Goal: Transaction & Acquisition: Purchase product/service

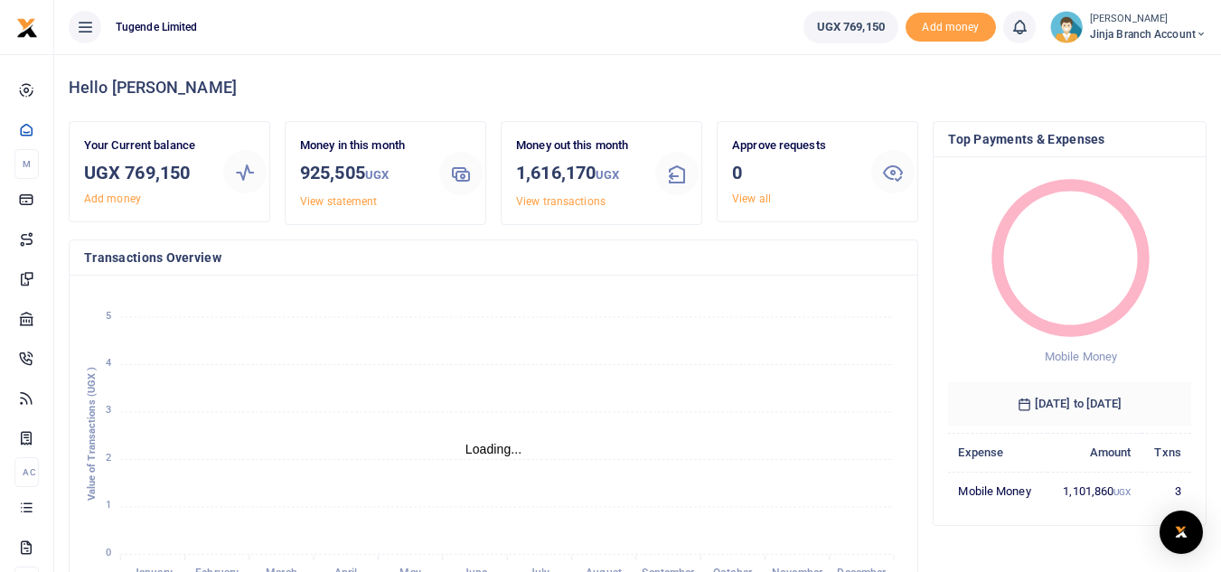
scroll to position [14, 14]
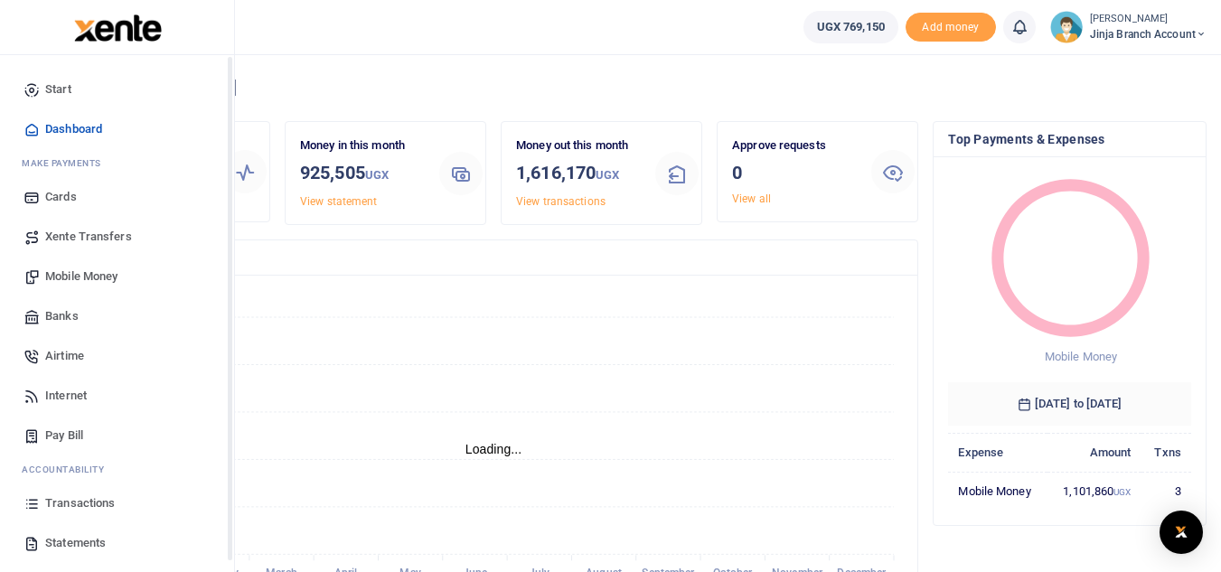
click at [82, 510] on span "Transactions" at bounding box center [80, 504] width 70 height 18
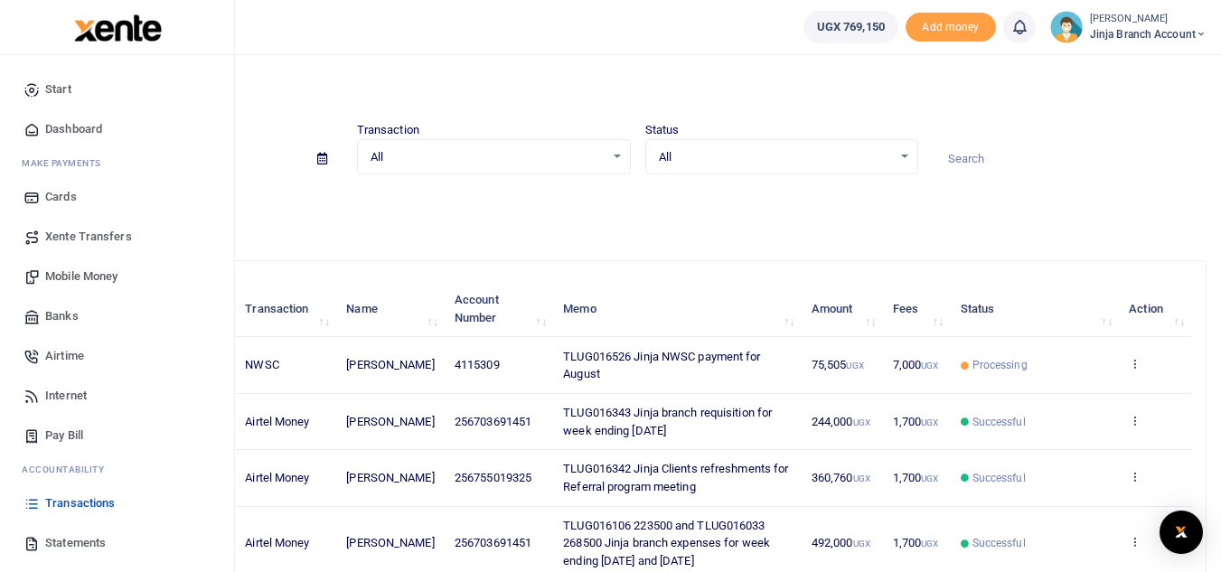
click at [51, 547] on span "Statements" at bounding box center [75, 543] width 61 height 18
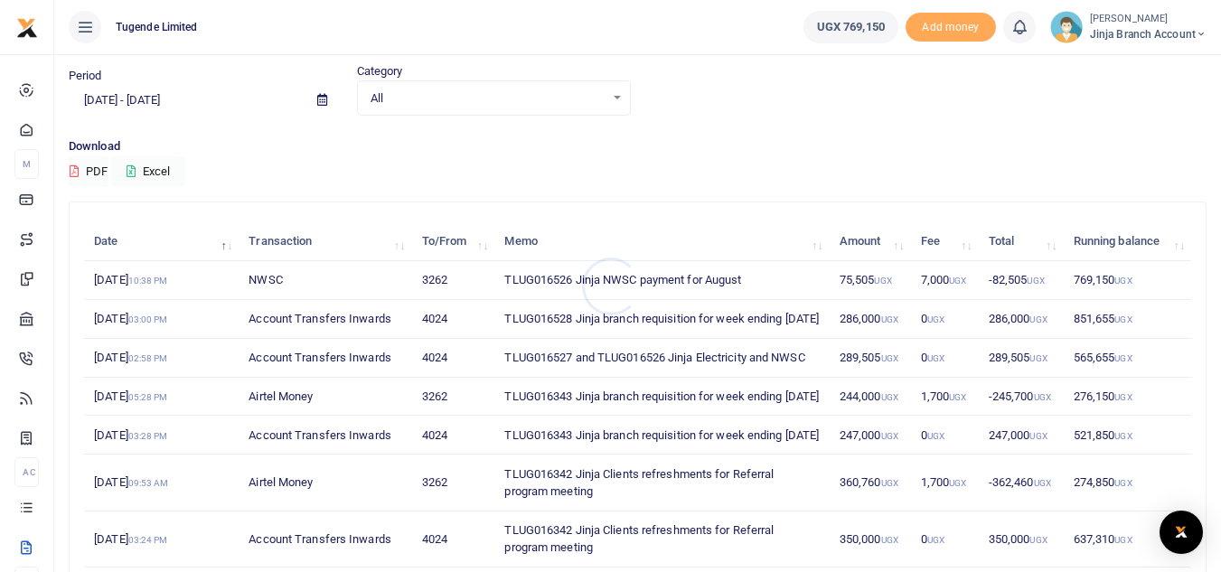
scroll to position [90, 0]
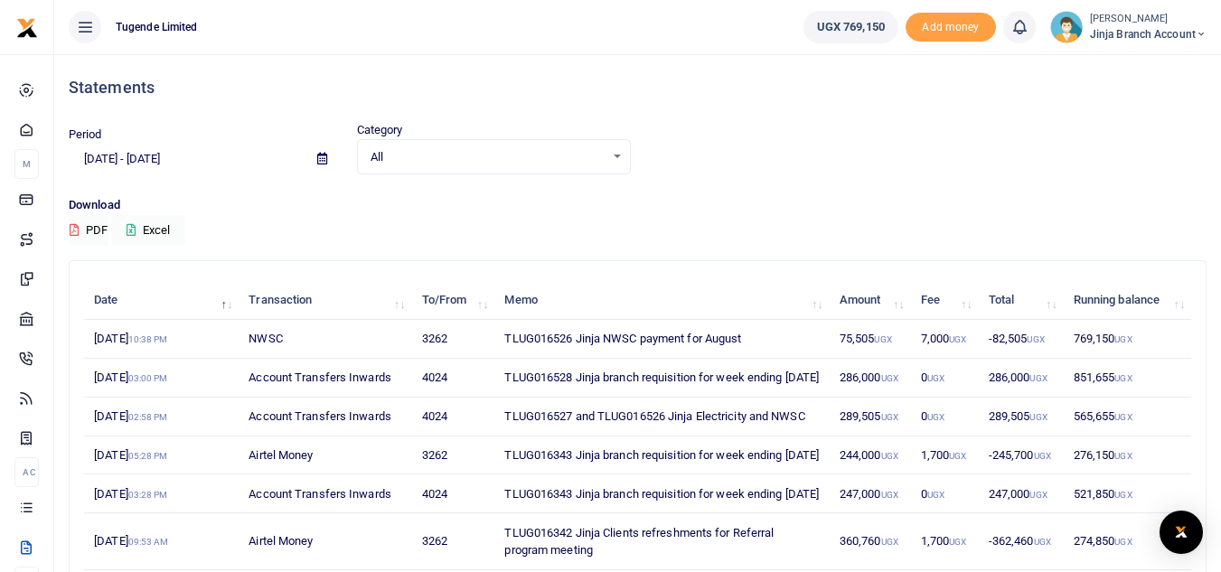
click at [1110, 37] on span "Jinja branch account" at bounding box center [1148, 34] width 117 height 16
click at [552, 221] on div "Download PDF Excel" at bounding box center [638, 221] width 1138 height 50
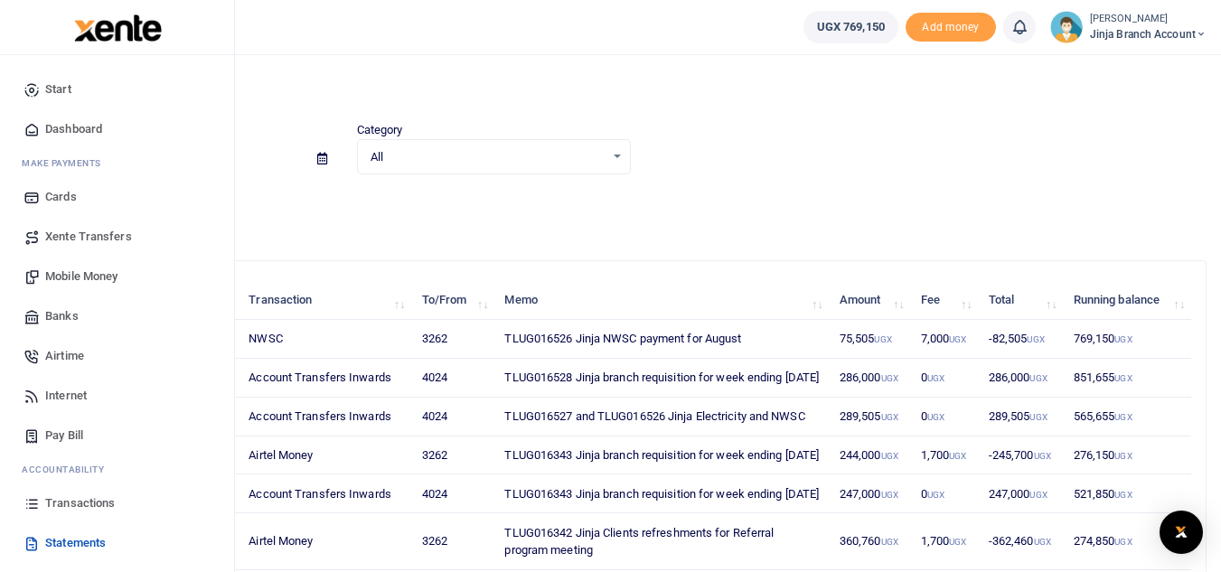
click at [67, 433] on span "Pay Bill" at bounding box center [64, 436] width 38 height 18
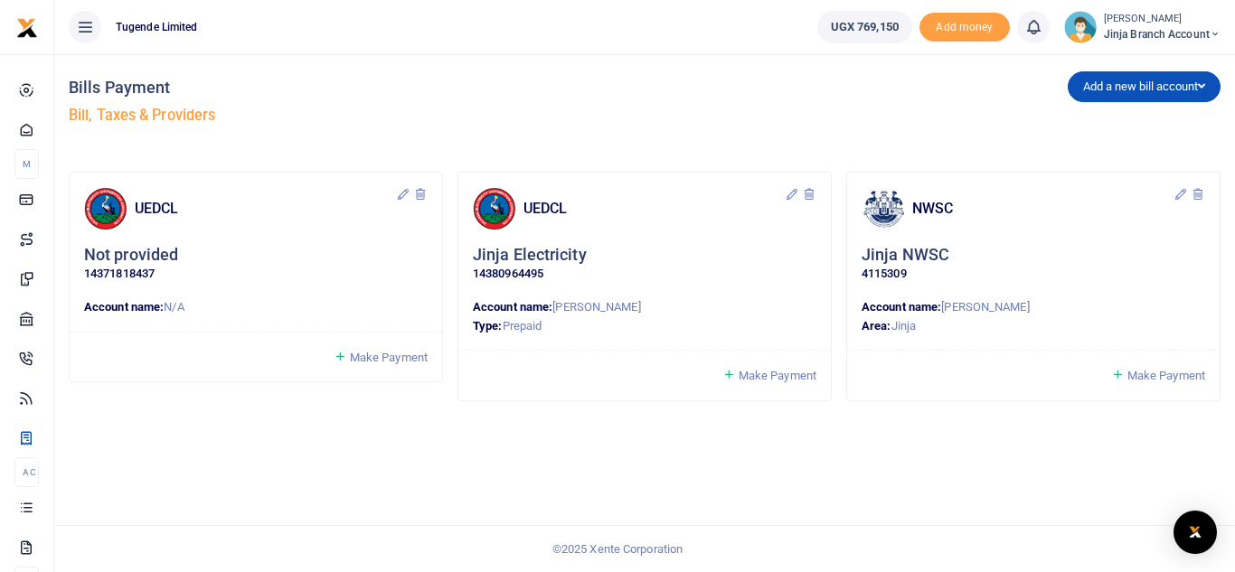
click at [759, 372] on span "Make Payment" at bounding box center [778, 376] width 78 height 14
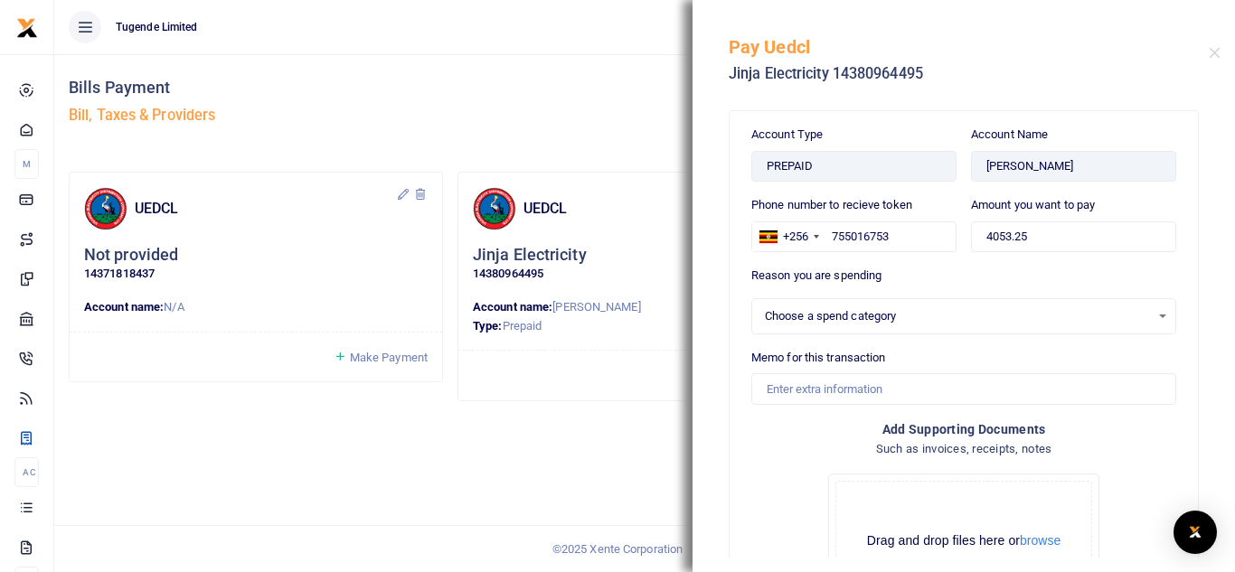
select select
click at [1042, 234] on input "4053.25" at bounding box center [1073, 237] width 205 height 31
type input "193,000"
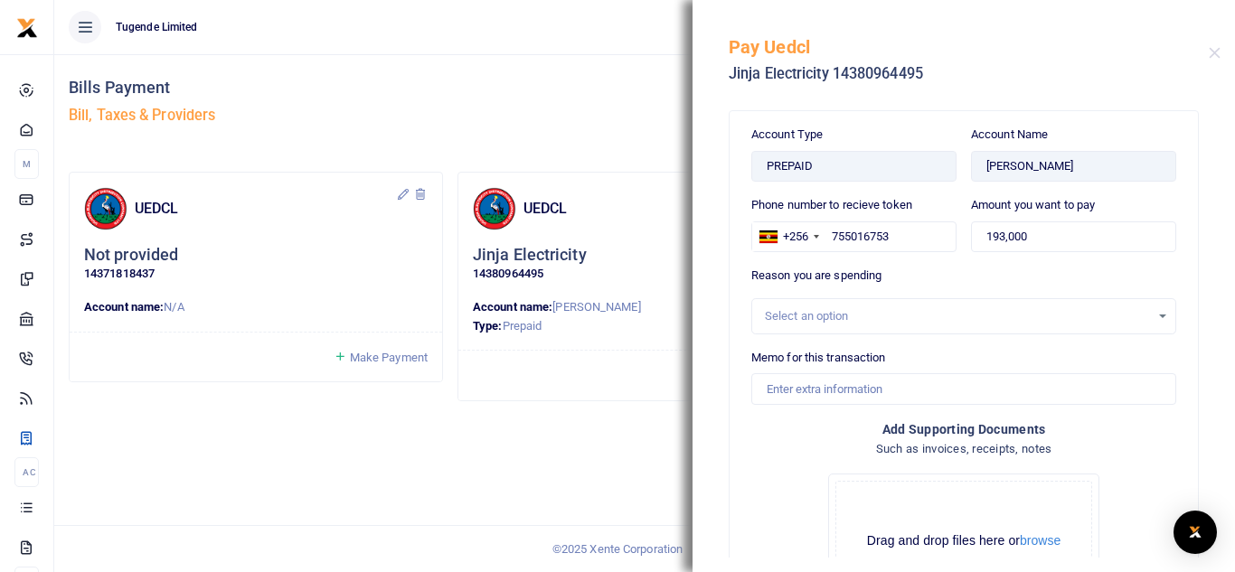
click at [811, 322] on div "Select an option" at bounding box center [957, 316] width 385 height 18
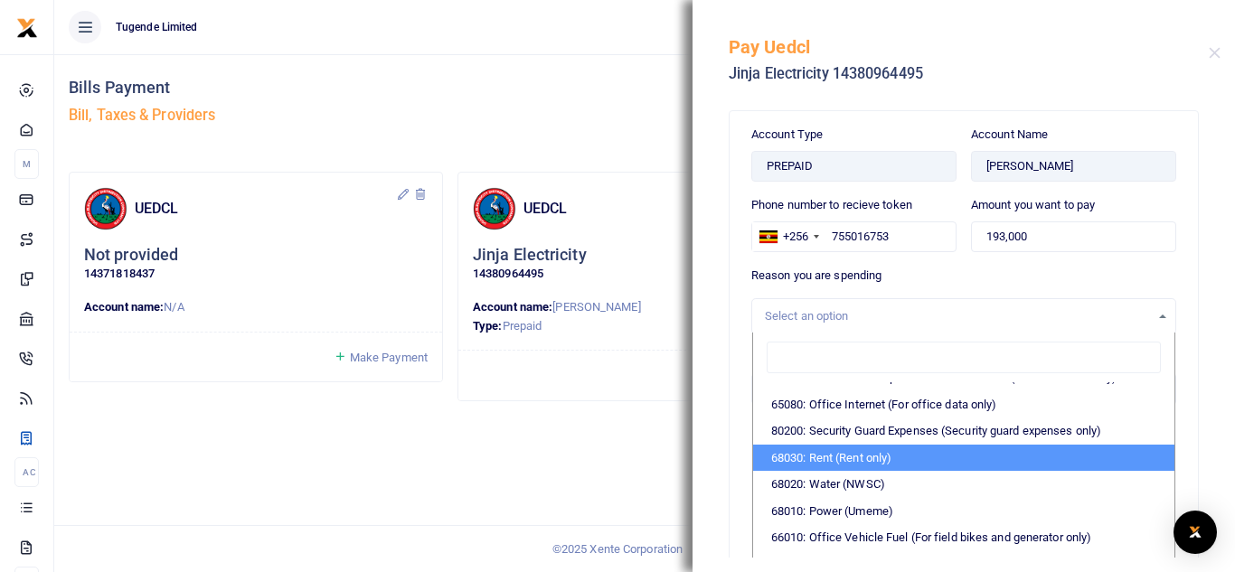
scroll to position [362, 0]
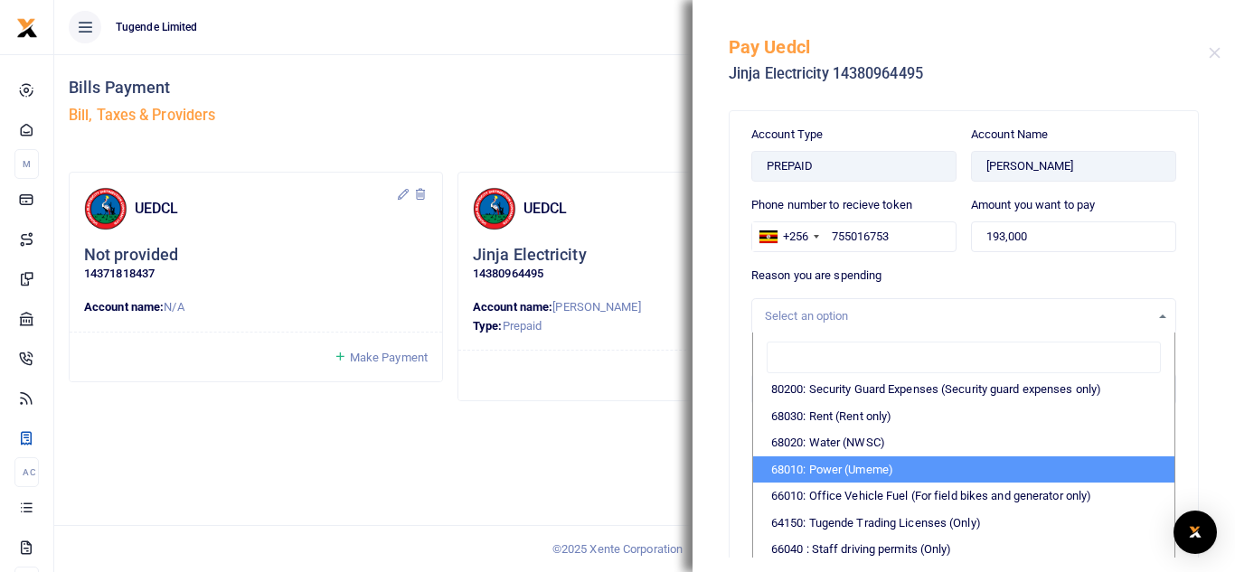
click at [839, 484] on li "68010: Power (Umeme)" at bounding box center [963, 470] width 421 height 27
select select "39"
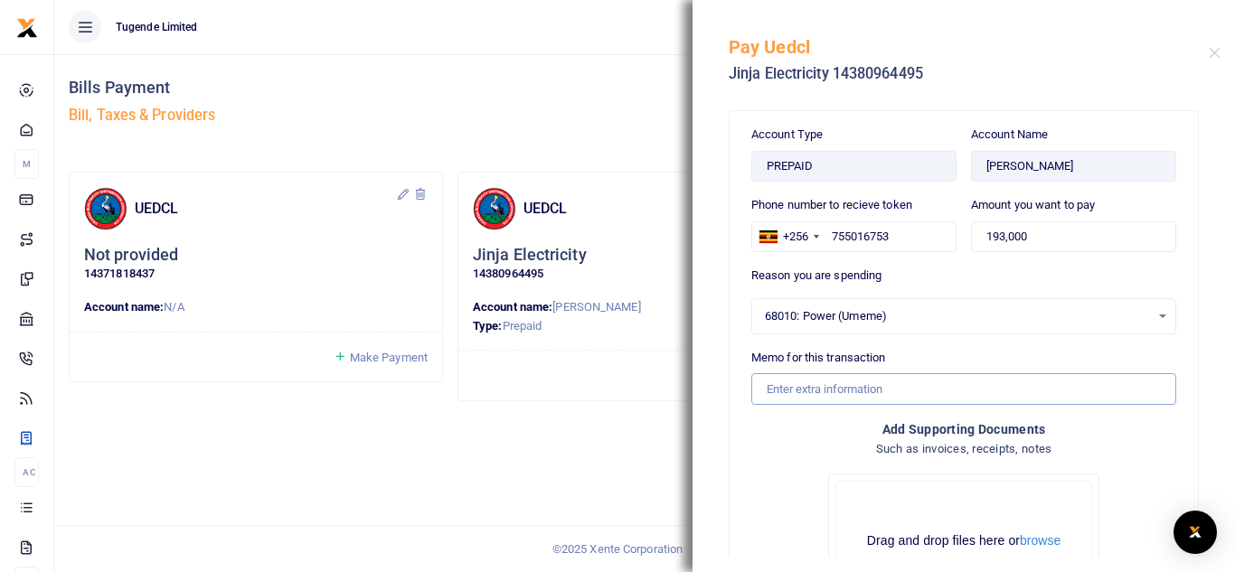
click at [813, 404] on input "Memo for this transaction" at bounding box center [963, 388] width 425 height 31
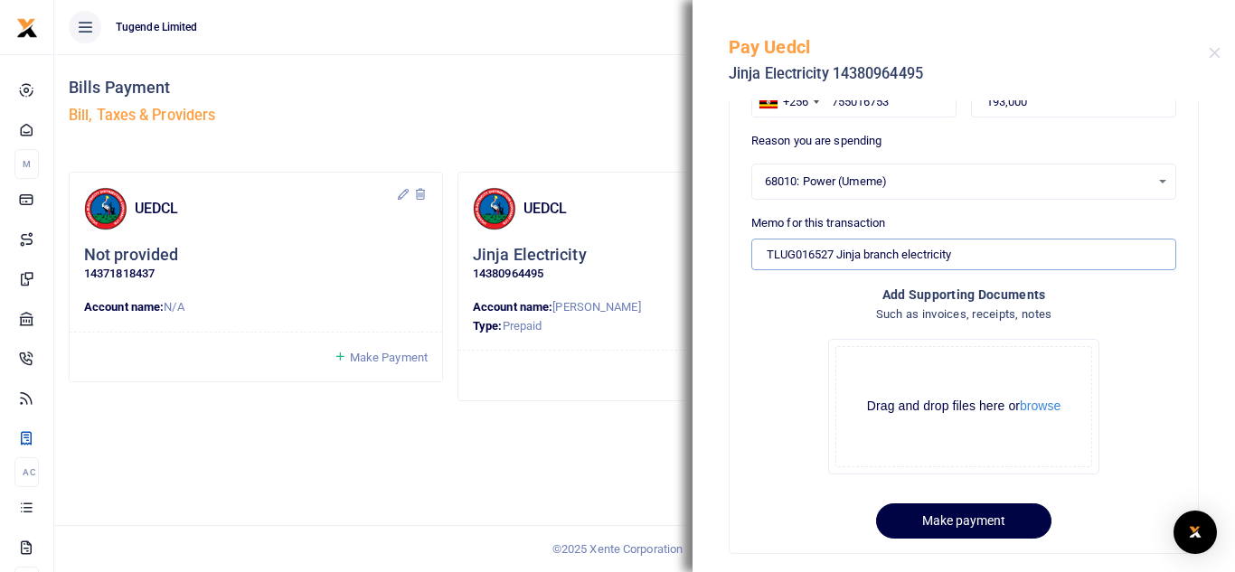
scroll to position [160, 0]
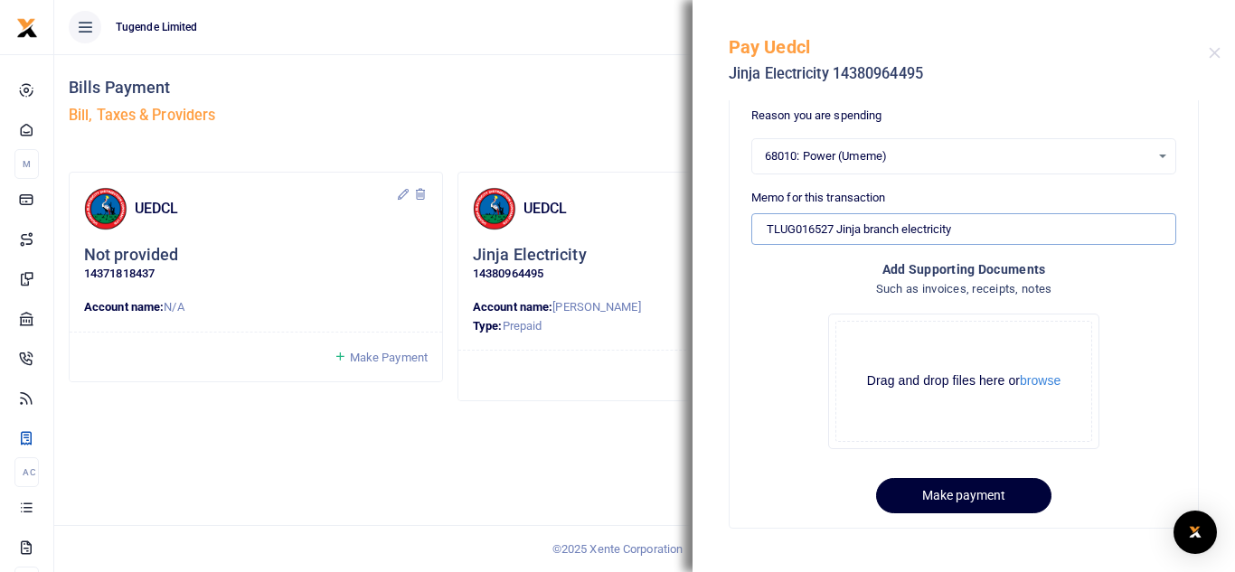
type input "TLUG016527 Jinja branch electricity"
click at [933, 496] on button "Make payment" at bounding box center [963, 495] width 175 height 35
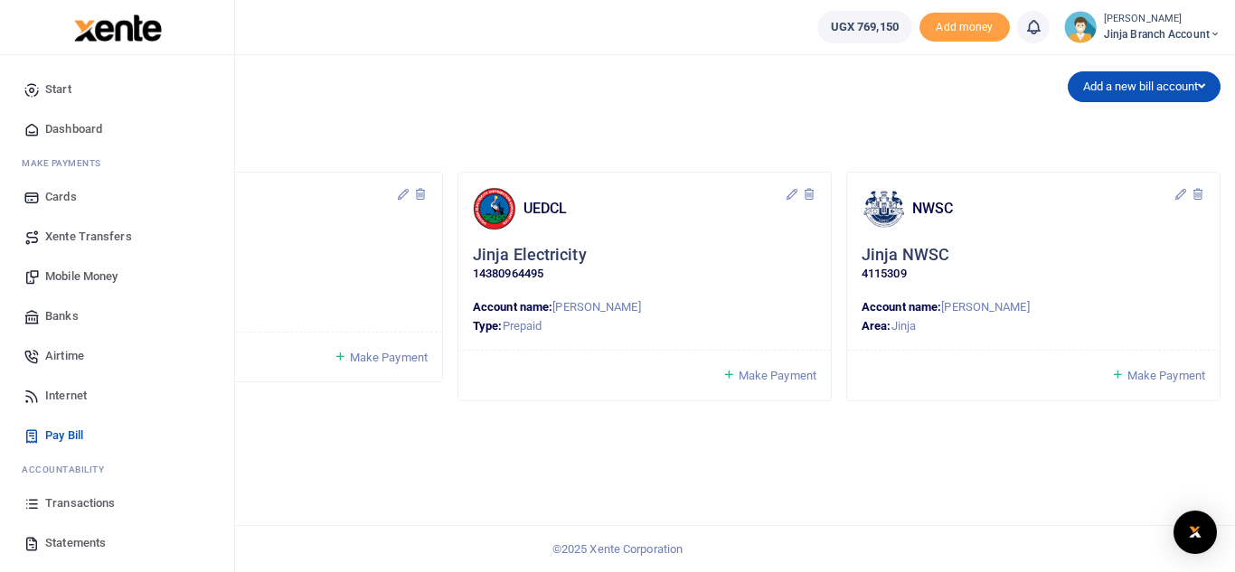
click at [80, 503] on span "Transactions" at bounding box center [80, 504] width 70 height 18
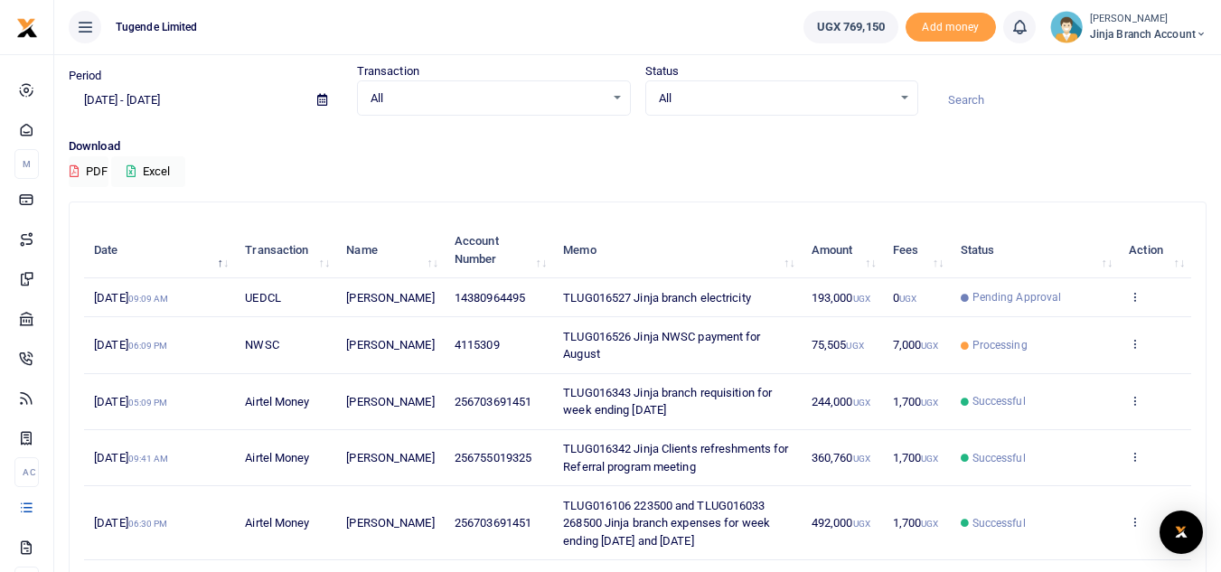
scroll to position [90, 0]
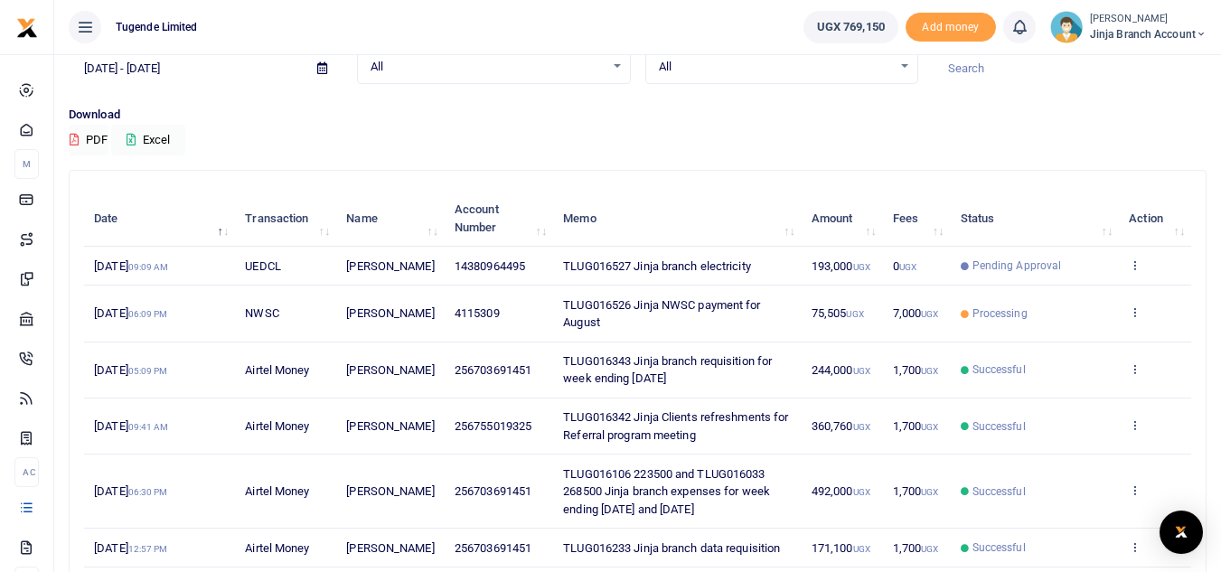
drag, startPoint x: 693, startPoint y: 398, endPoint x: 534, endPoint y: 385, distance: 159.6
click at [534, 385] on tr "4th Sep 2025 05:09 PM Airtel Money Catherine Achieng 256703691451 TLUG016343 Ji…" at bounding box center [638, 371] width 1108 height 56
copy tr "TLUG016343 Jinja branch requisition for week ending 30 Aug 2025"
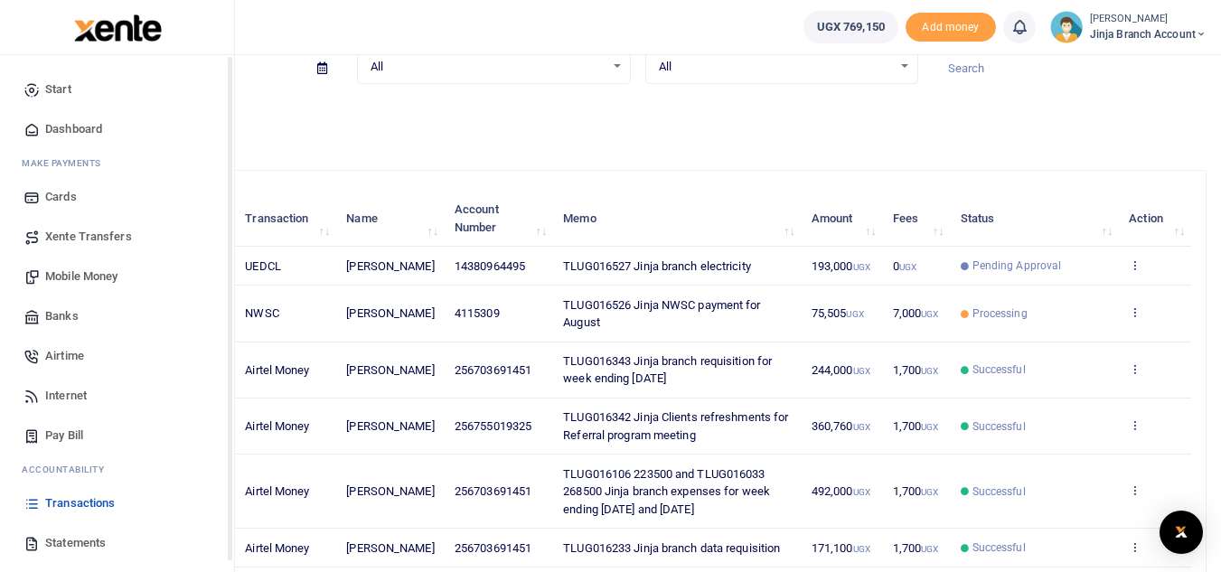
click at [66, 276] on span "Mobile Money" at bounding box center [81, 277] width 72 height 18
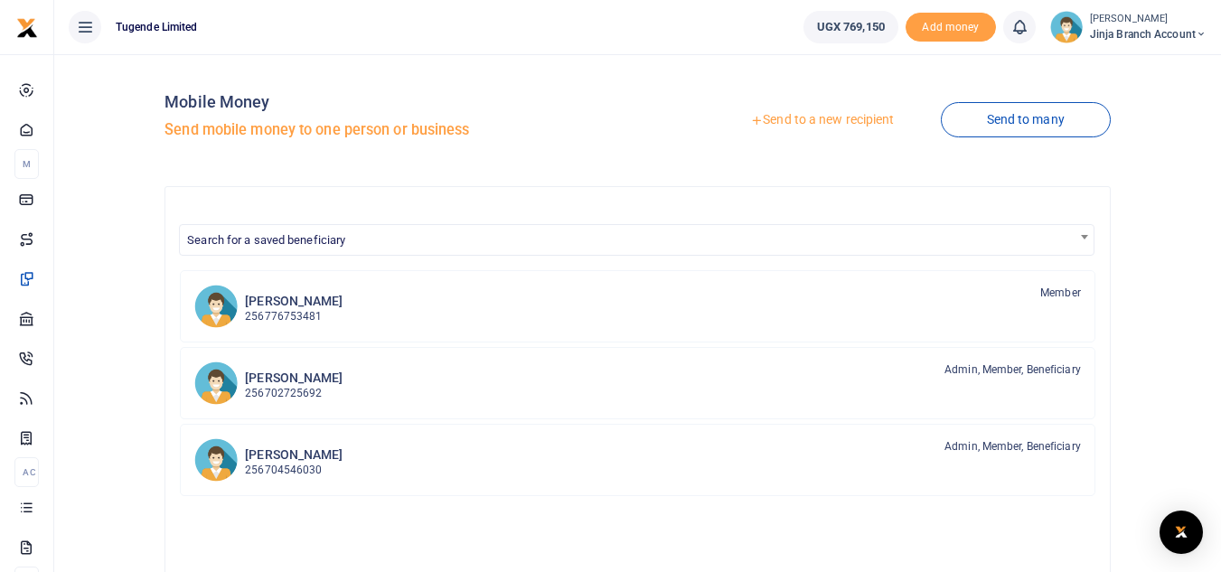
click at [796, 121] on link "Send to a new recipient" at bounding box center [822, 120] width 236 height 33
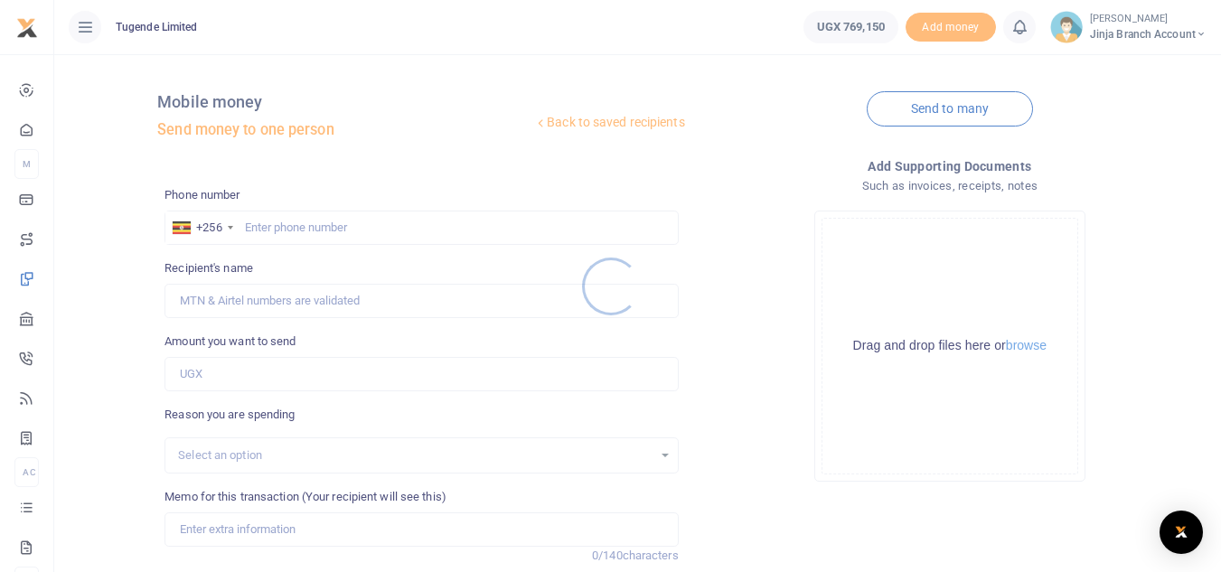
click at [278, 222] on div at bounding box center [610, 286] width 1221 height 572
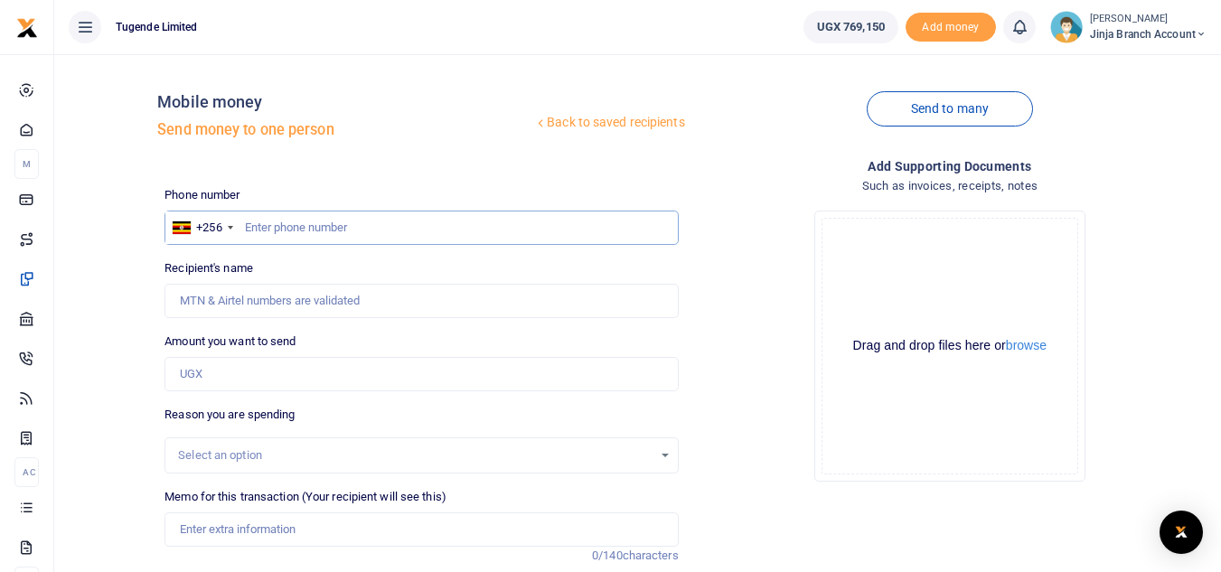
click at [259, 237] on input "text" at bounding box center [422, 228] width 514 height 34
type input "752309150"
type input "[PERSON_NAME]"
type input "752309150"
click at [199, 386] on input "Amount you want to send" at bounding box center [422, 374] width 514 height 34
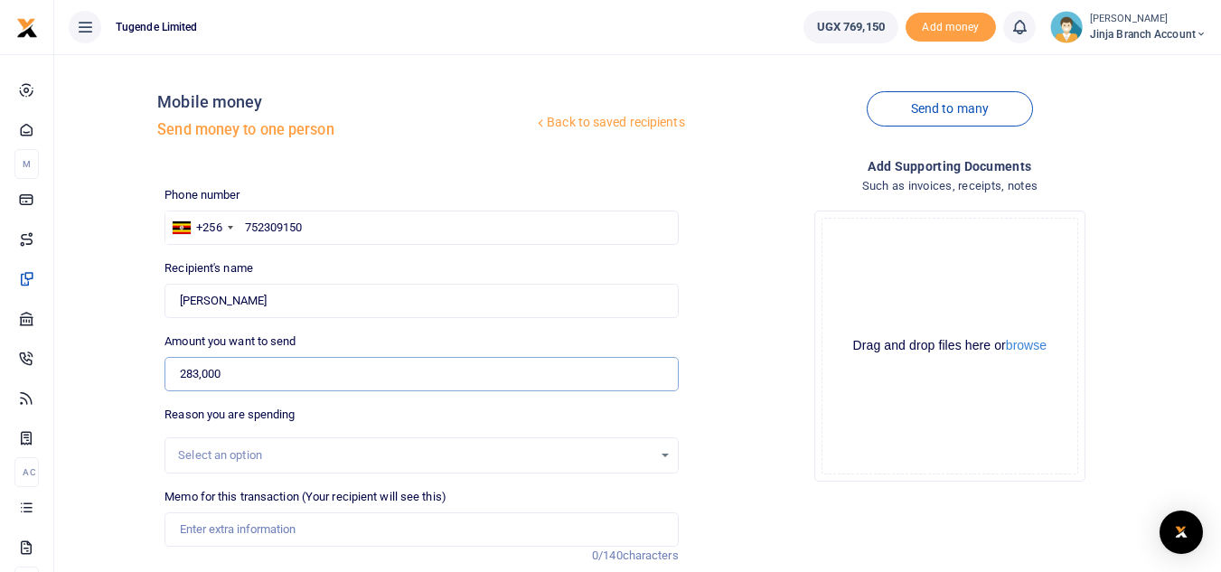
type input "283,000"
click at [203, 528] on input "Memo for this transaction (Your recipient will see this)" at bounding box center [422, 530] width 514 height 34
paste input "TLUG016343 Jinja branch requisition for week ending [DATE]"
drag, startPoint x: 271, startPoint y: 531, endPoint x: 188, endPoint y: 531, distance: 83.2
click at [188, 531] on input "TLUG016343 Jinja branch requisition for week ending [DATE]" at bounding box center [422, 530] width 514 height 34
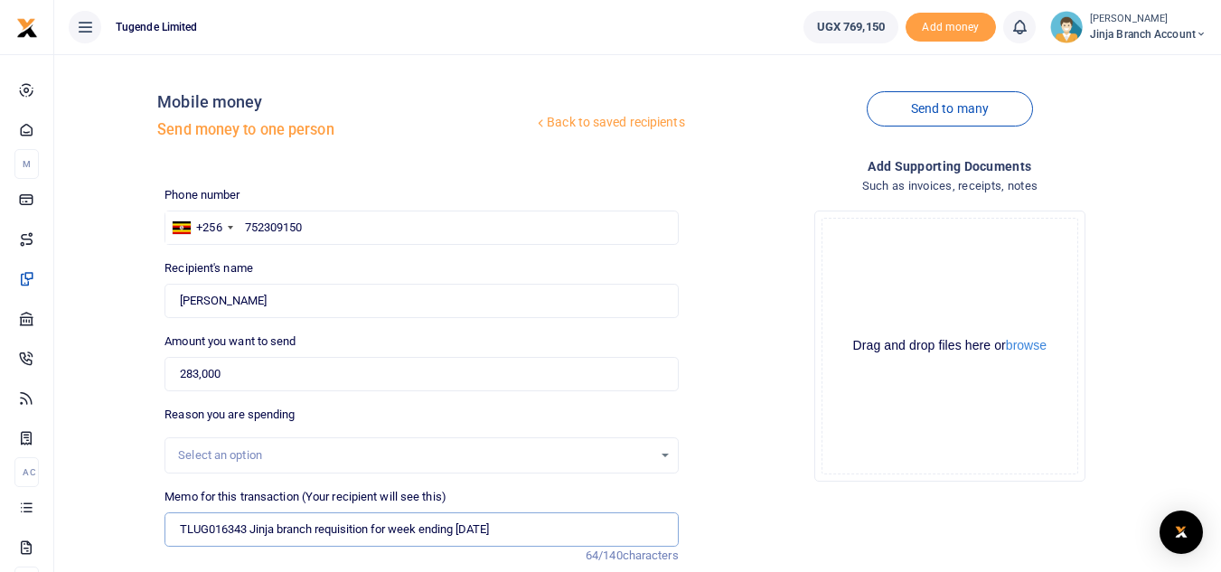
click at [274, 524] on input "TLUG016343 Jinja branch requisition for week ending [DATE]" at bounding box center [422, 530] width 514 height 34
click at [417, 532] on input "TLUG016528 Jinja branch requisition for week ending [DATE]" at bounding box center [422, 530] width 514 height 34
drag, startPoint x: 527, startPoint y: 527, endPoint x: 468, endPoint y: 527, distance: 58.8
click at [468, 527] on input "TLUG016528 Jinja branch requisition for week ending [DATE]" at bounding box center [422, 530] width 514 height 34
click at [510, 529] on input "TLUG016528 Jinja branch requisition for week ending [DATE]" at bounding box center [422, 530] width 514 height 34
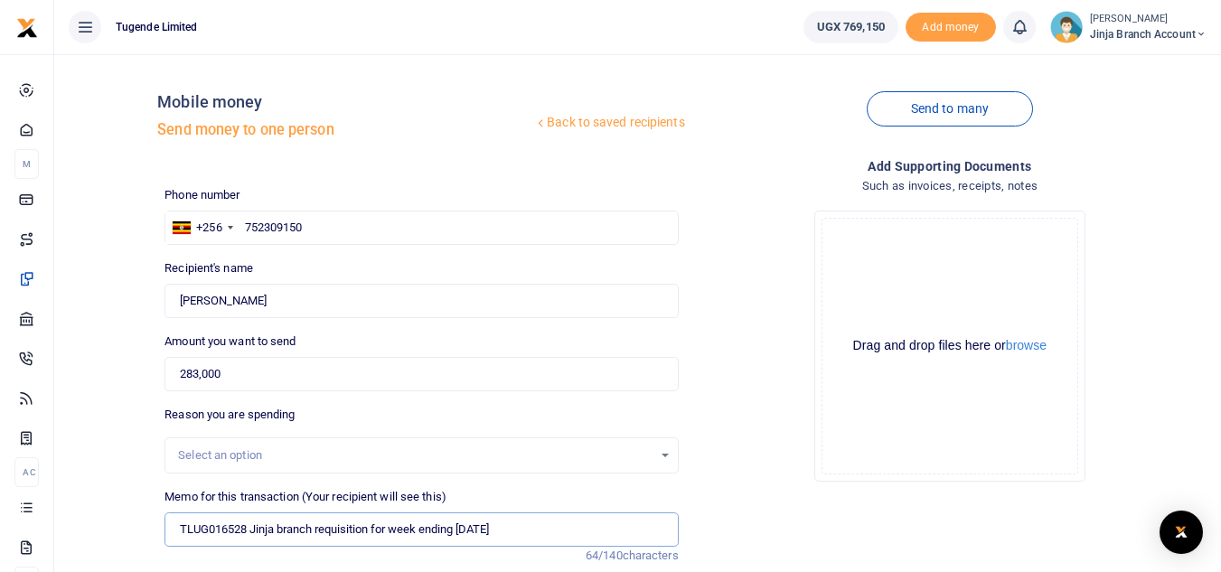
drag, startPoint x: 527, startPoint y: 533, endPoint x: 486, endPoint y: 533, distance: 40.7
click at [486, 533] on input "TLUG016528 Jinja branch requisition for week ending [DATE]" at bounding box center [422, 530] width 514 height 34
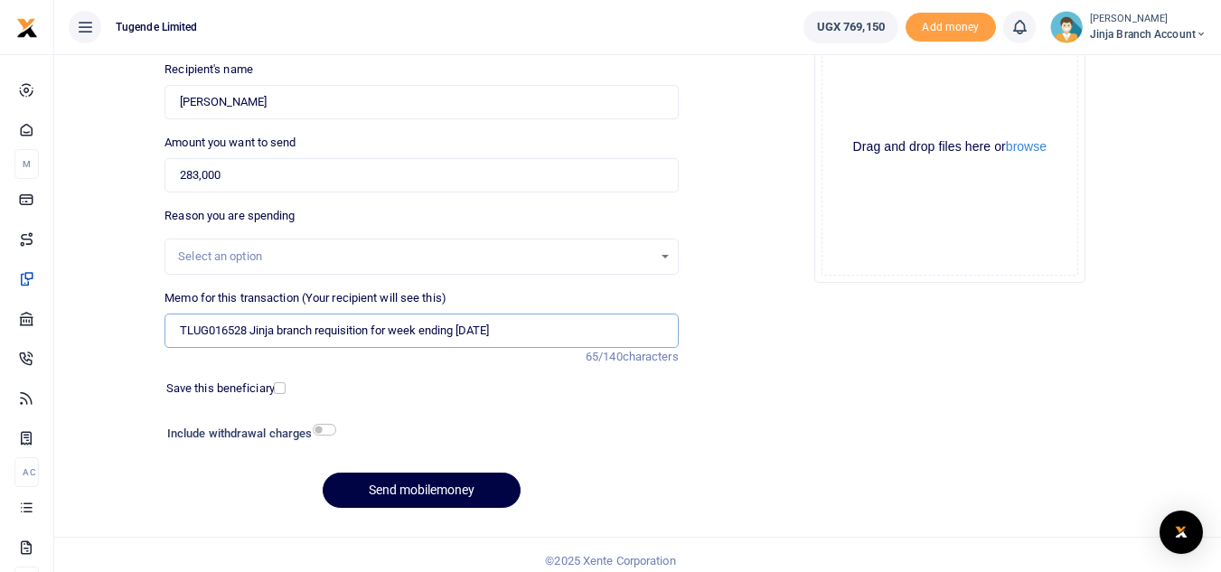
scroll to position [211, 0]
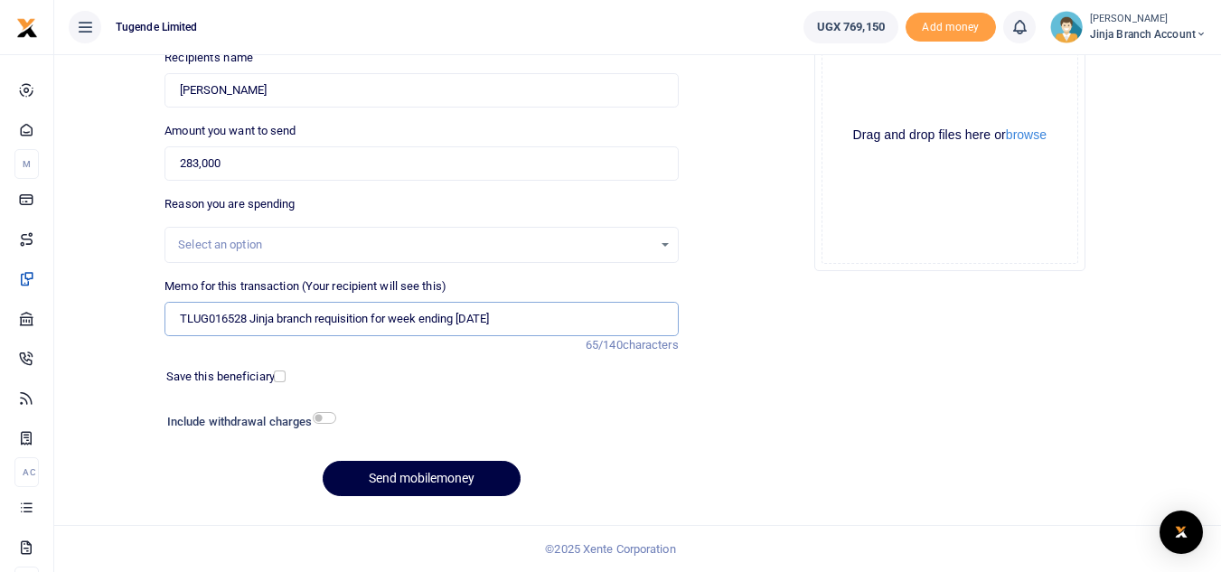
type input "TLUG016528 Jinja branch requisition for week ending [DATE]"
click at [328, 422] on input "checkbox" at bounding box center [325, 418] width 24 height 12
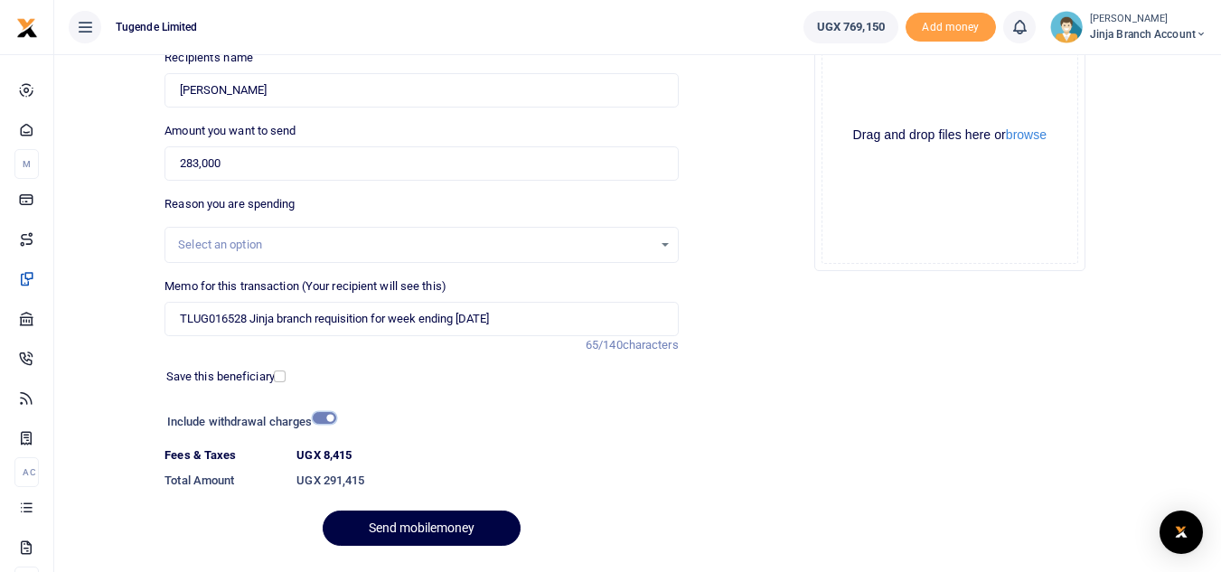
click at [323, 420] on input "checkbox" at bounding box center [325, 418] width 24 height 12
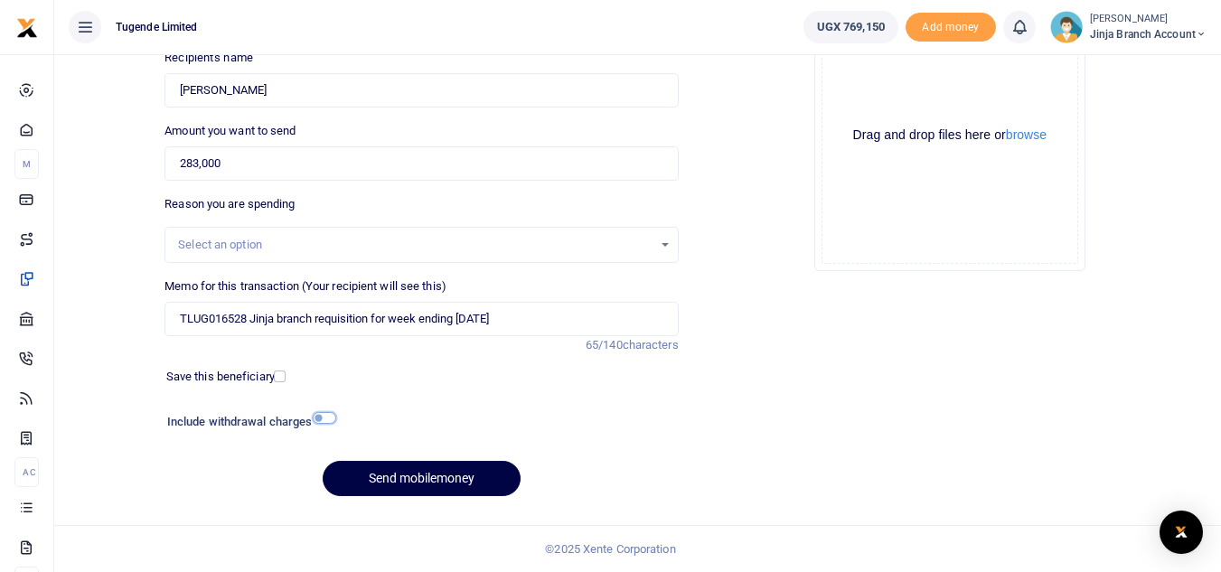
click at [327, 420] on input "checkbox" at bounding box center [325, 418] width 24 height 12
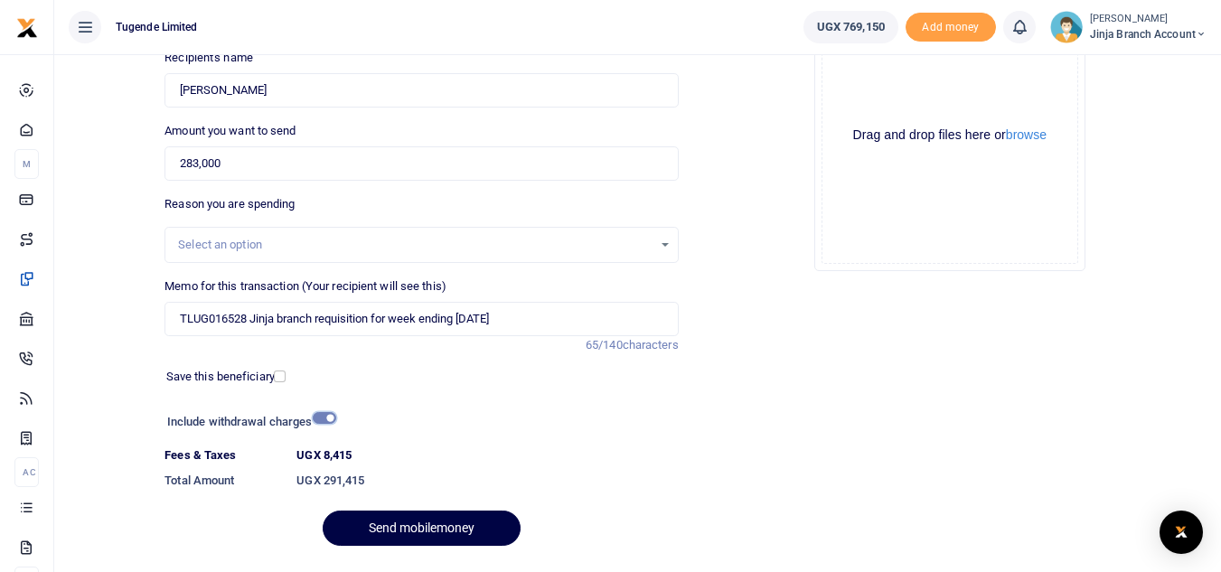
click at [327, 420] on input "checkbox" at bounding box center [325, 418] width 24 height 12
checkbox input "false"
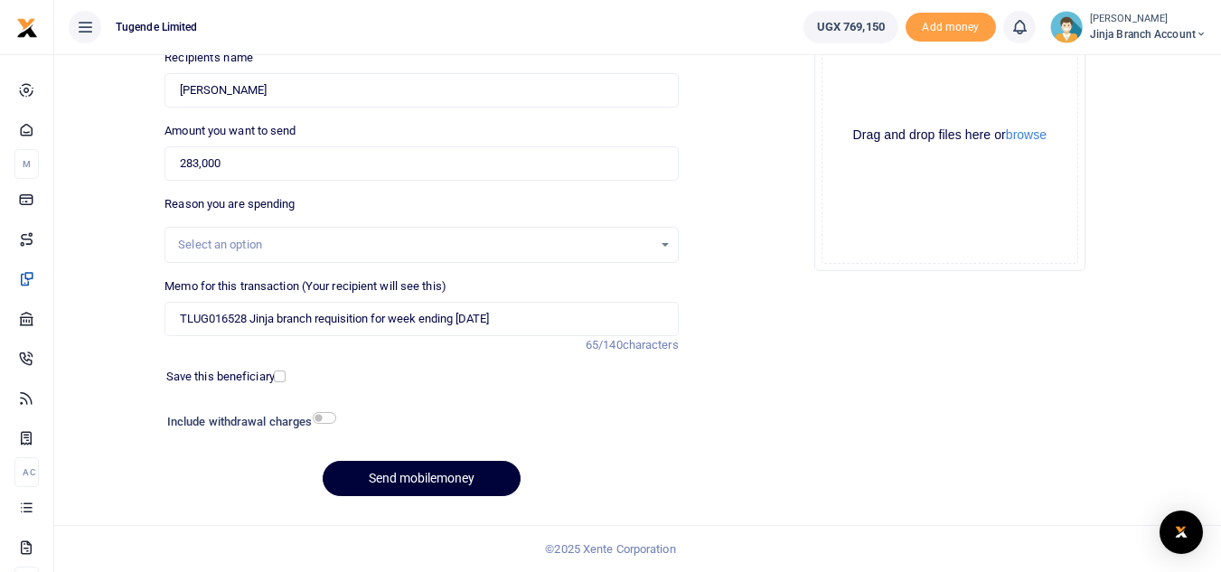
click at [381, 472] on button "Send mobilemoney" at bounding box center [422, 478] width 198 height 35
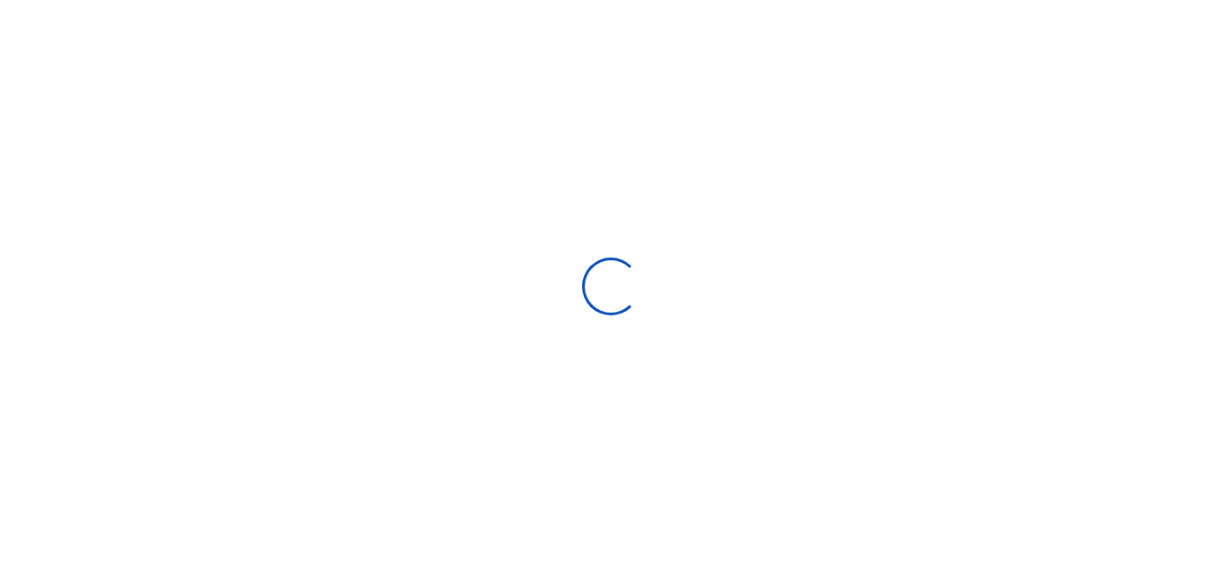
select select "Loading bundles"
select select
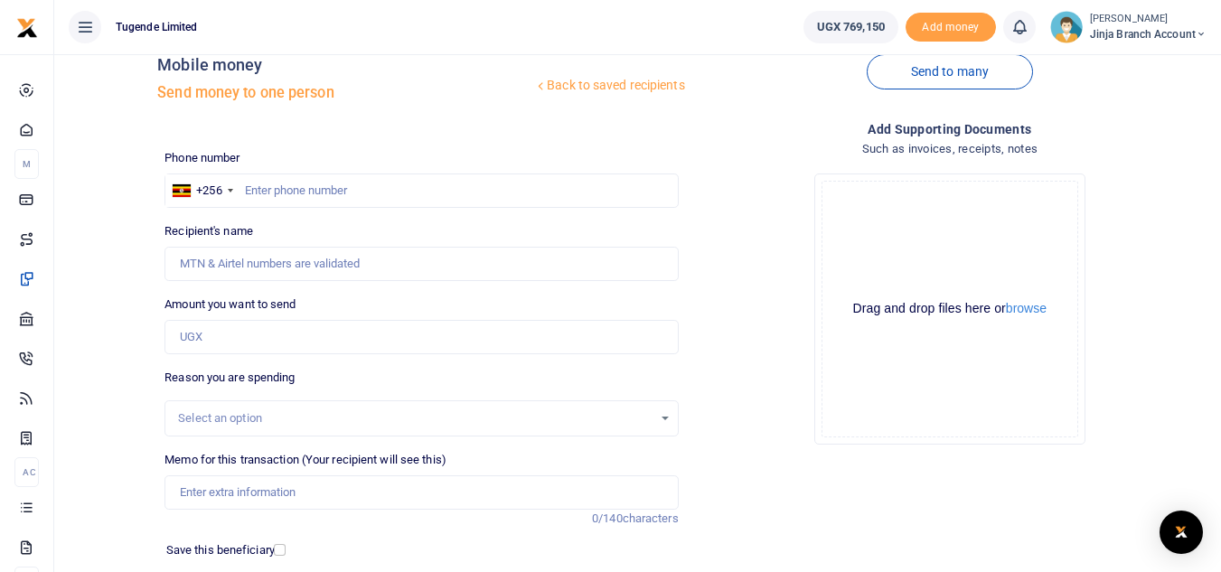
scroll to position [0, 0]
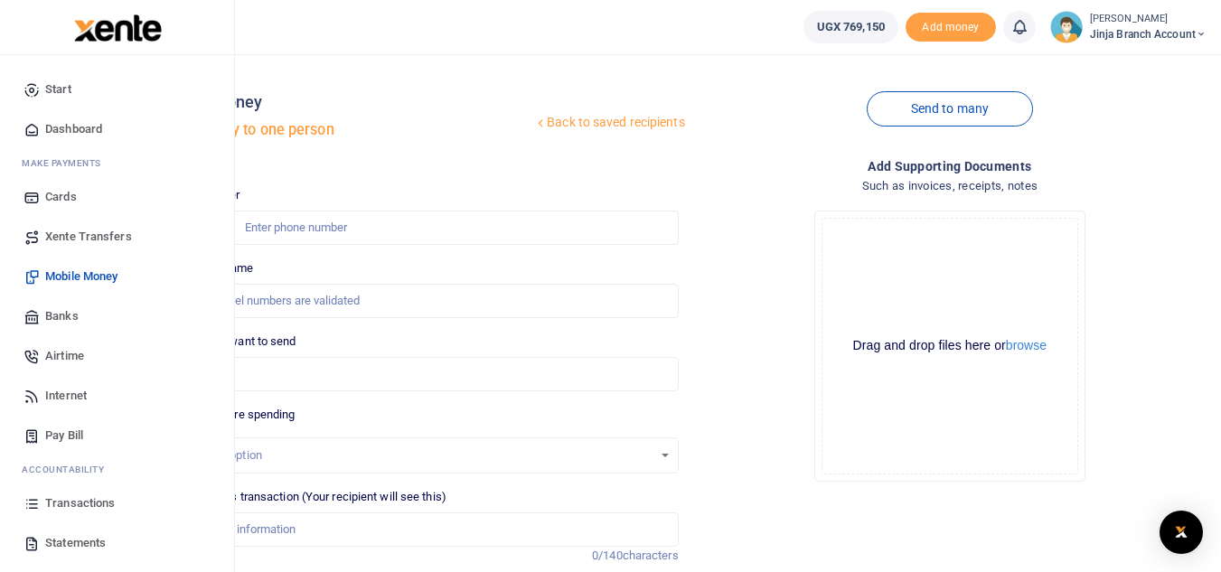
click at [64, 508] on span "Transactions" at bounding box center [80, 504] width 70 height 18
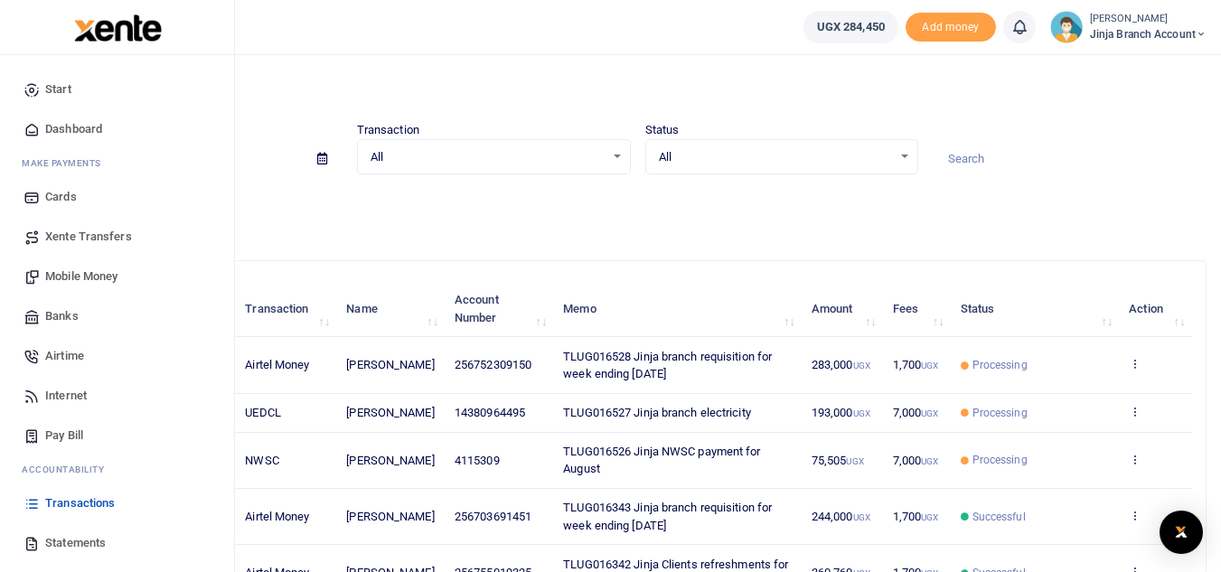
click at [52, 539] on span "Statements" at bounding box center [75, 543] width 61 height 18
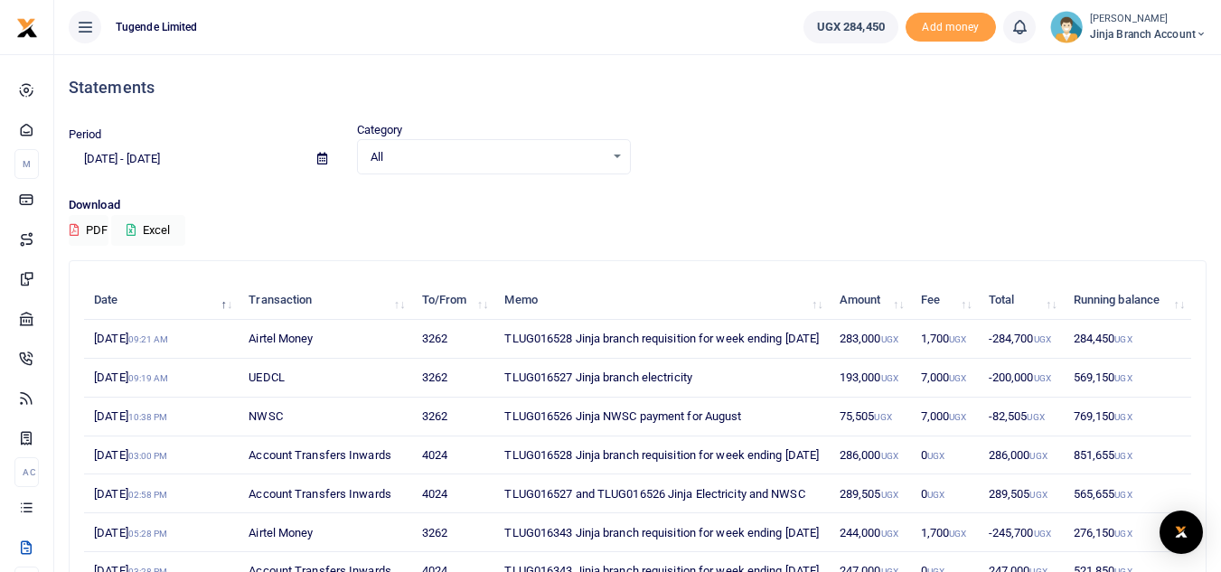
click at [1117, 33] on span "Jinja branch account" at bounding box center [1148, 34] width 117 height 16
click at [1117, 65] on link "Switch accounts" at bounding box center [1136, 65] width 143 height 25
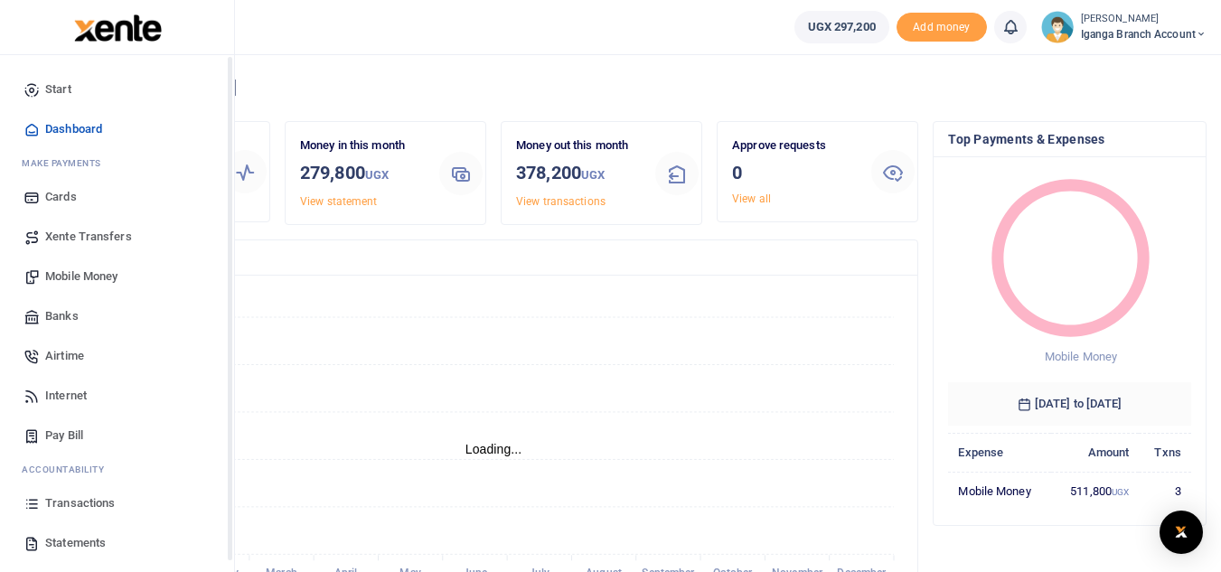
scroll to position [14, 14]
click at [86, 541] on span "Statements" at bounding box center [75, 543] width 61 height 18
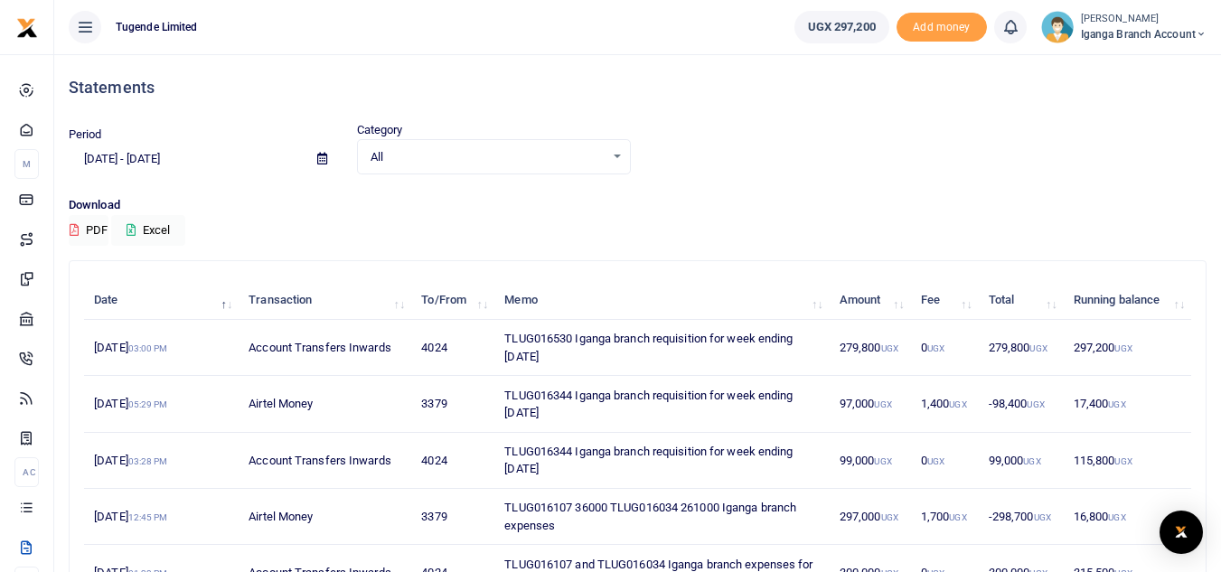
drag, startPoint x: 562, startPoint y: 358, endPoint x: 495, endPoint y: 339, distance: 69.5
click at [495, 339] on td "TLUG016530 Iganga branch requisition for week ending [DATE]" at bounding box center [662, 348] width 335 height 56
copy td "TLUG016530 Iganga branch requisition for week ending [DATE]"
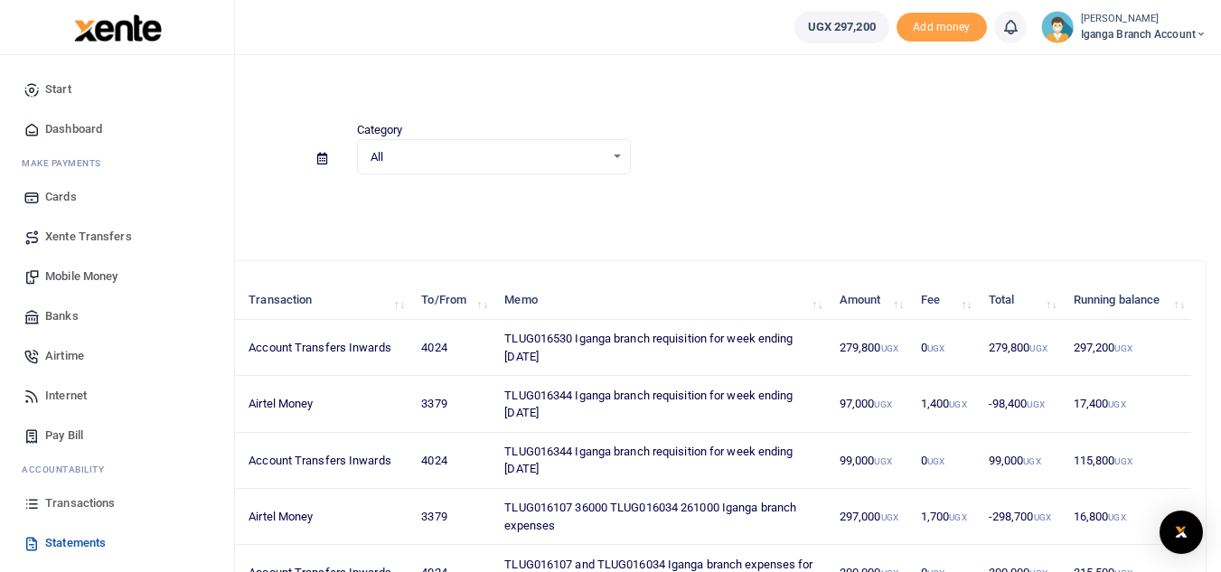
click at [63, 277] on span "Mobile Money" at bounding box center [81, 277] width 72 height 18
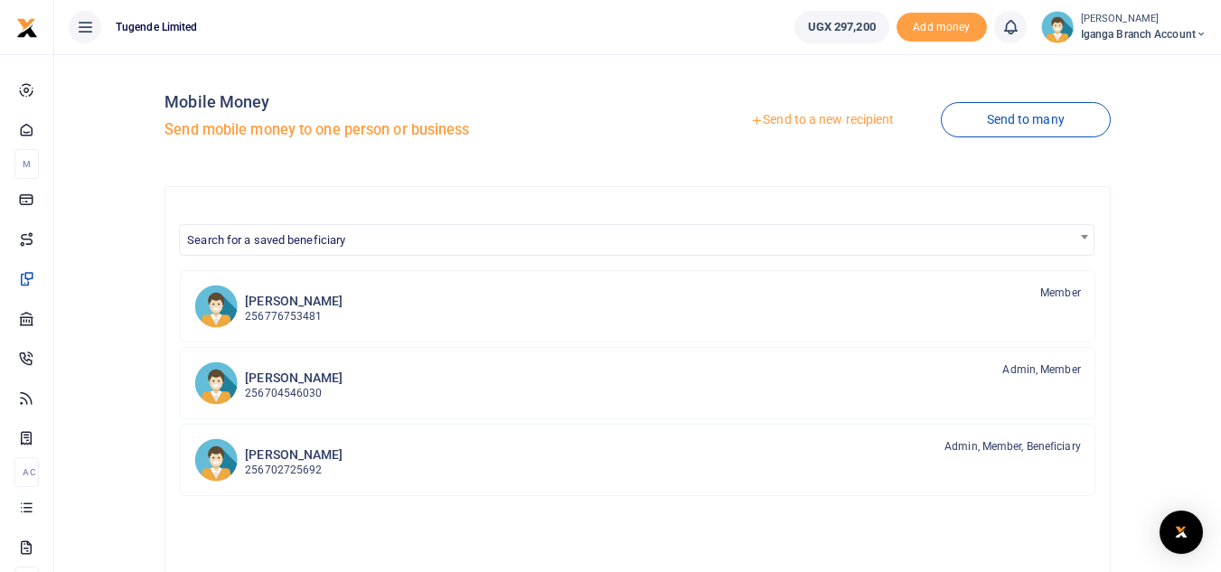
click at [811, 124] on link "Send to a new recipient" at bounding box center [822, 120] width 236 height 33
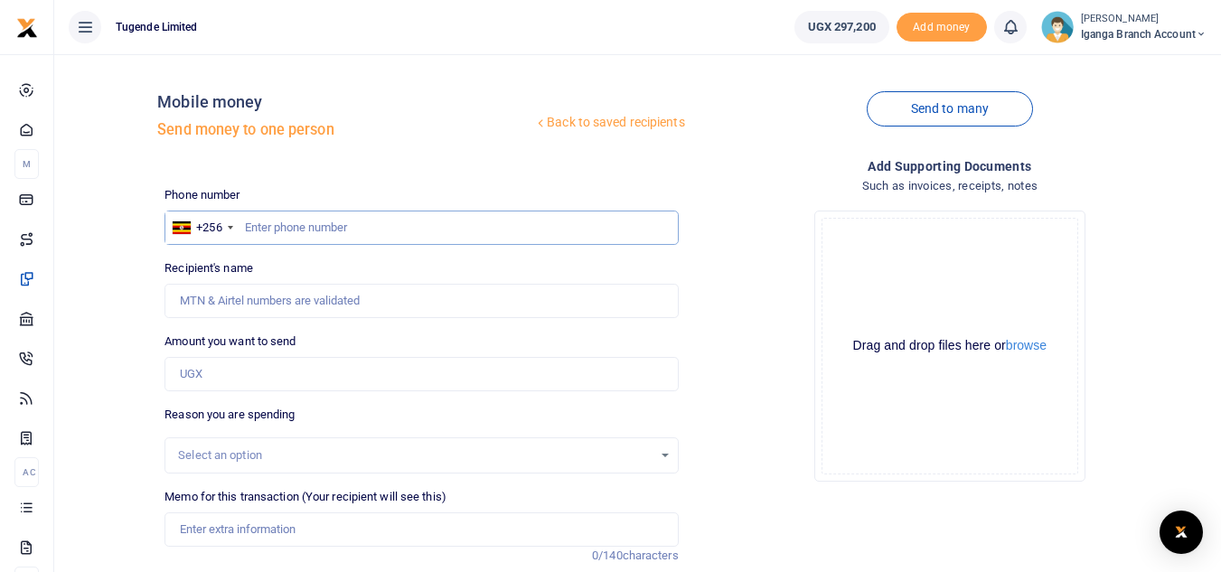
click at [267, 230] on input "text" at bounding box center [422, 228] width 514 height 34
click at [252, 221] on input "0702860183" at bounding box center [422, 228] width 514 height 34
type input "702860183"
type input "[PERSON_NAME]"
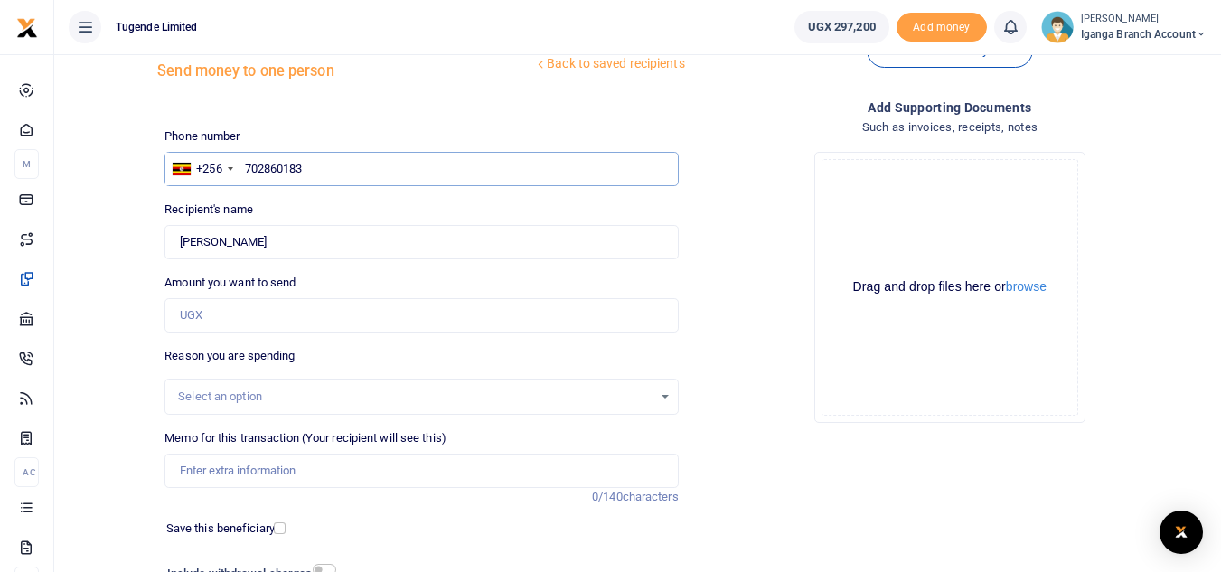
scroll to position [90, 0]
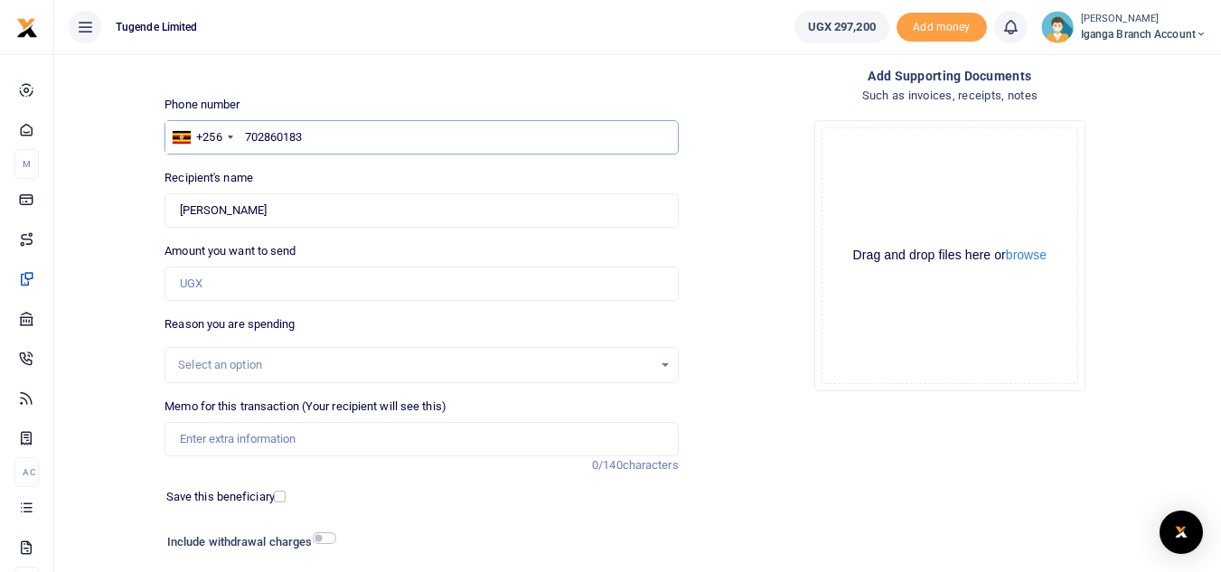
type input "702860183"
click at [262, 279] on input "Amount you want to send" at bounding box center [422, 284] width 514 height 34
type input "276,800"
click at [231, 367] on div "Select an option" at bounding box center [415, 365] width 474 height 18
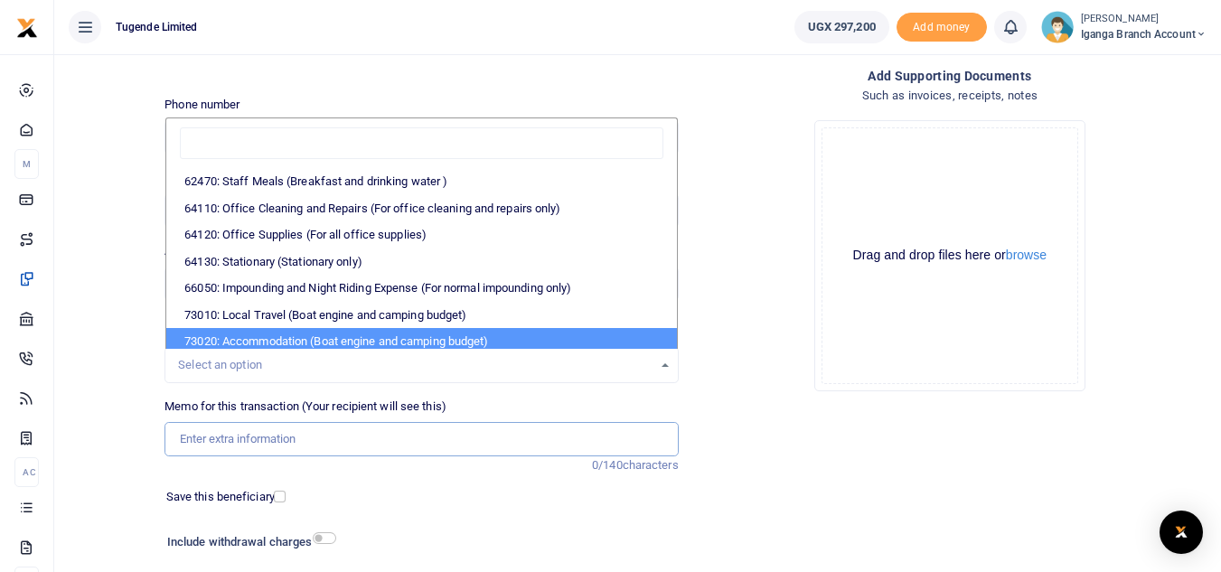
click at [231, 445] on input "Memo for this transaction (Your recipient will see this)" at bounding box center [422, 439] width 514 height 34
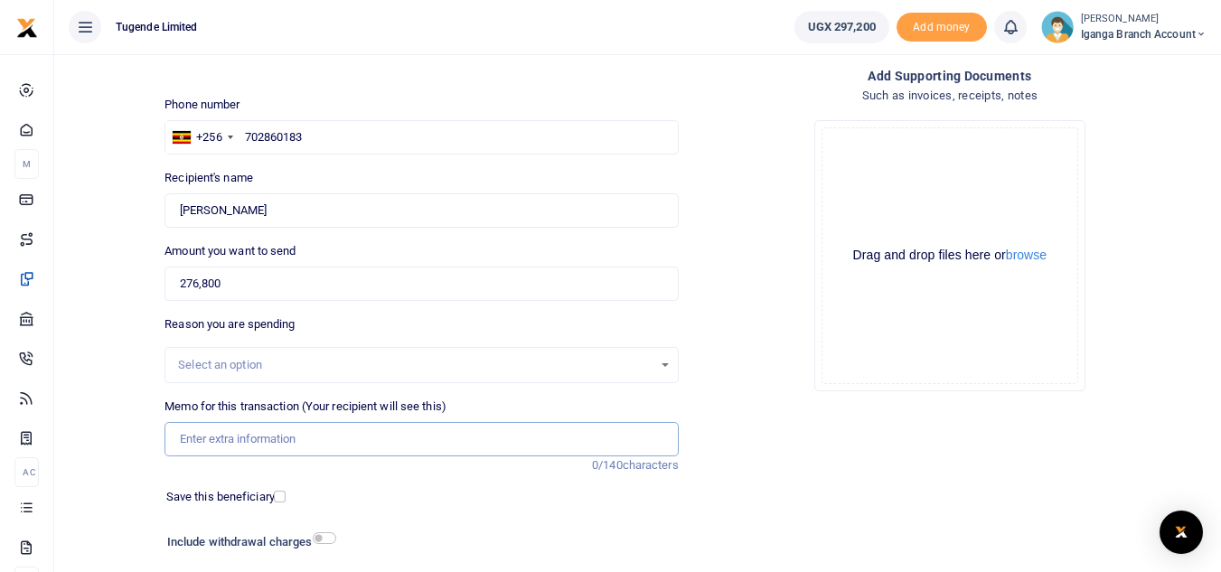
click at [249, 436] on input "Memo for this transaction (Your recipient will see this)" at bounding box center [422, 439] width 514 height 34
paste input "TLUG016530 Iganga branch requisition for week ending [DATE]"
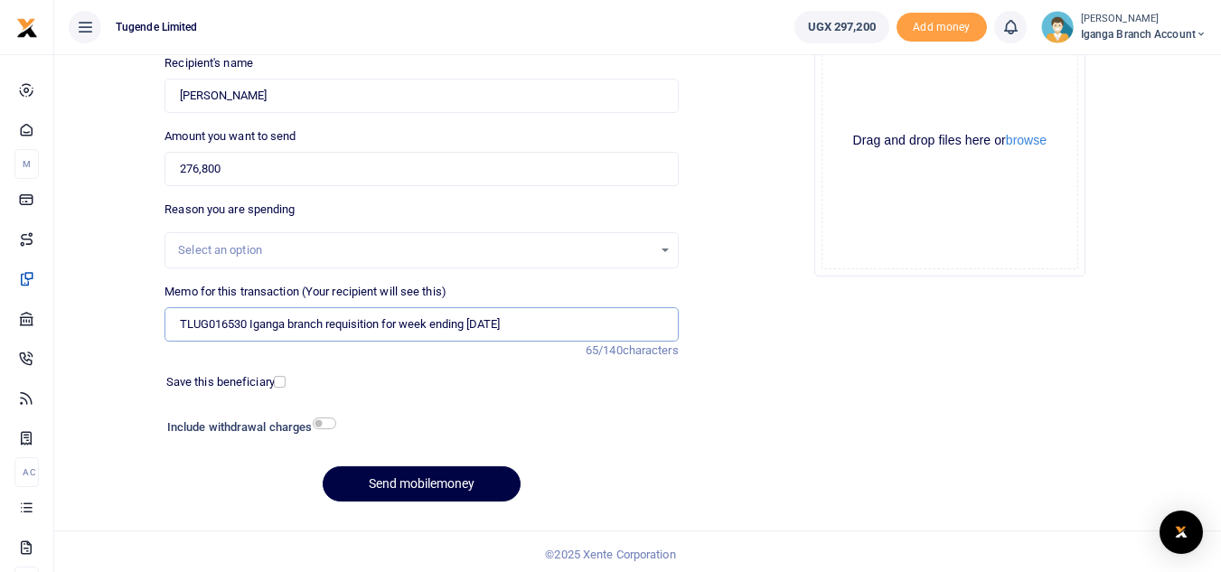
scroll to position [211, 0]
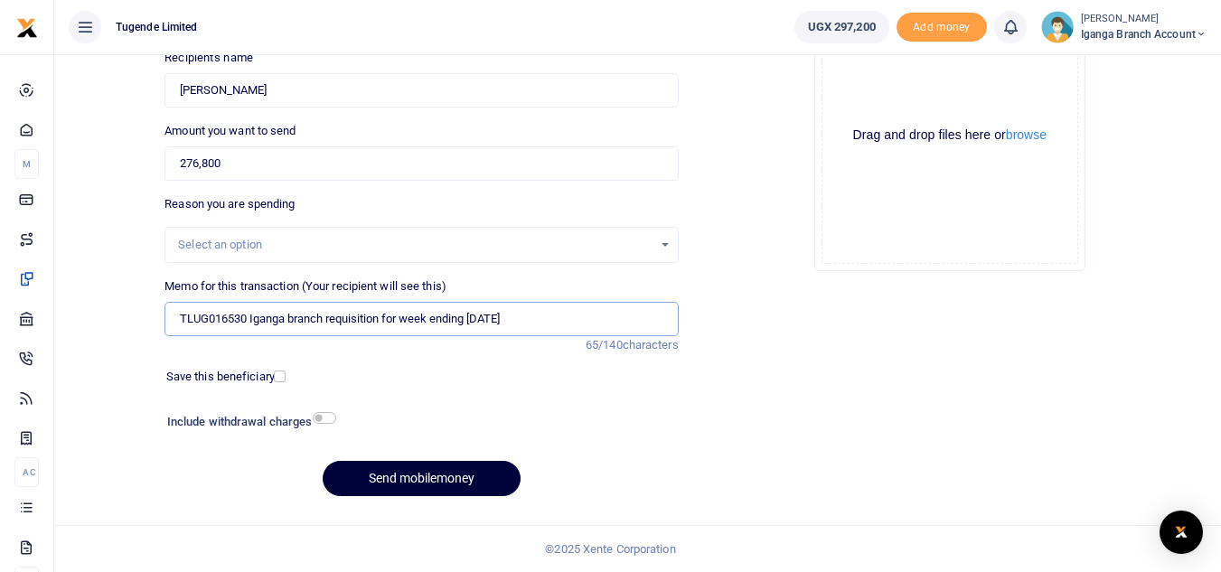
type input "TLUG016530 Iganga branch requisition for week ending [DATE]"
click at [410, 477] on button "Send mobilemoney" at bounding box center [422, 478] width 198 height 35
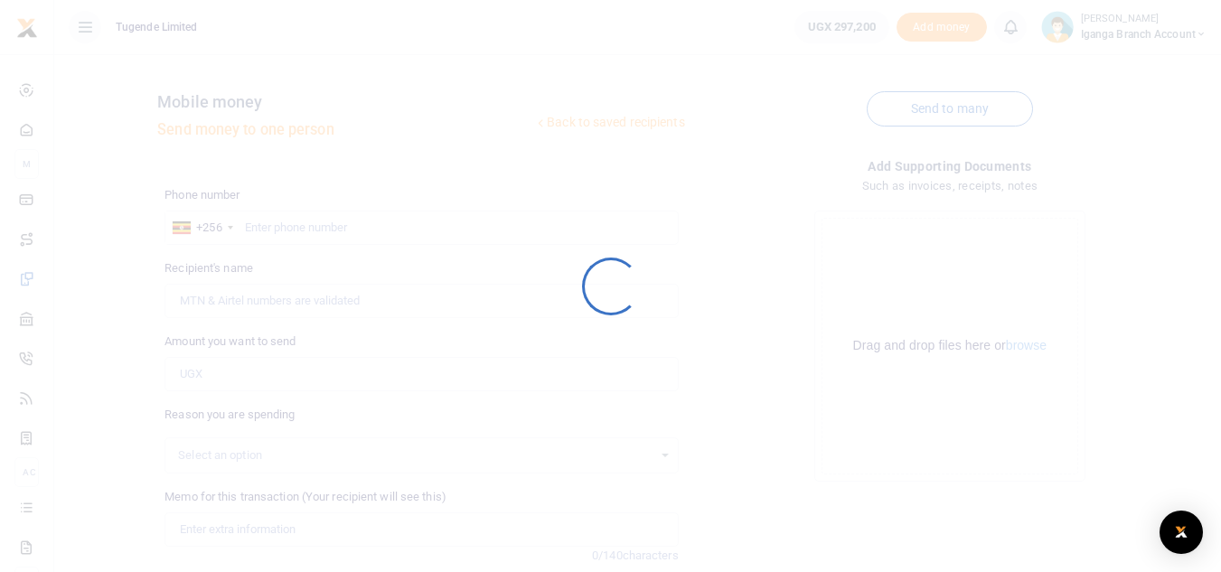
scroll to position [211, 0]
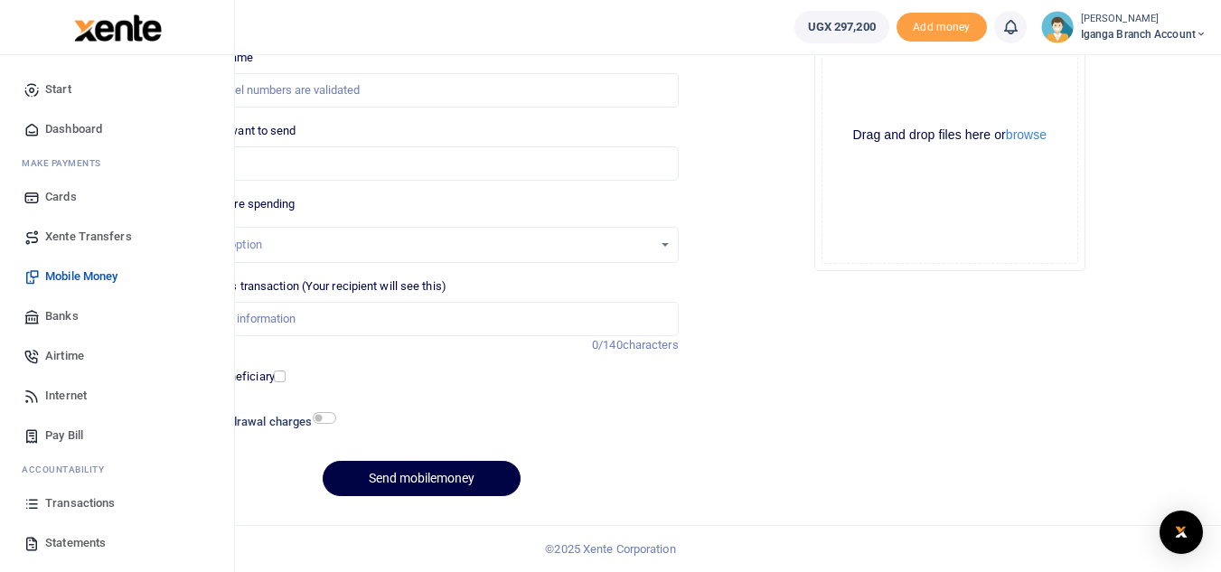
click at [81, 507] on span "Transactions" at bounding box center [80, 504] width 70 height 18
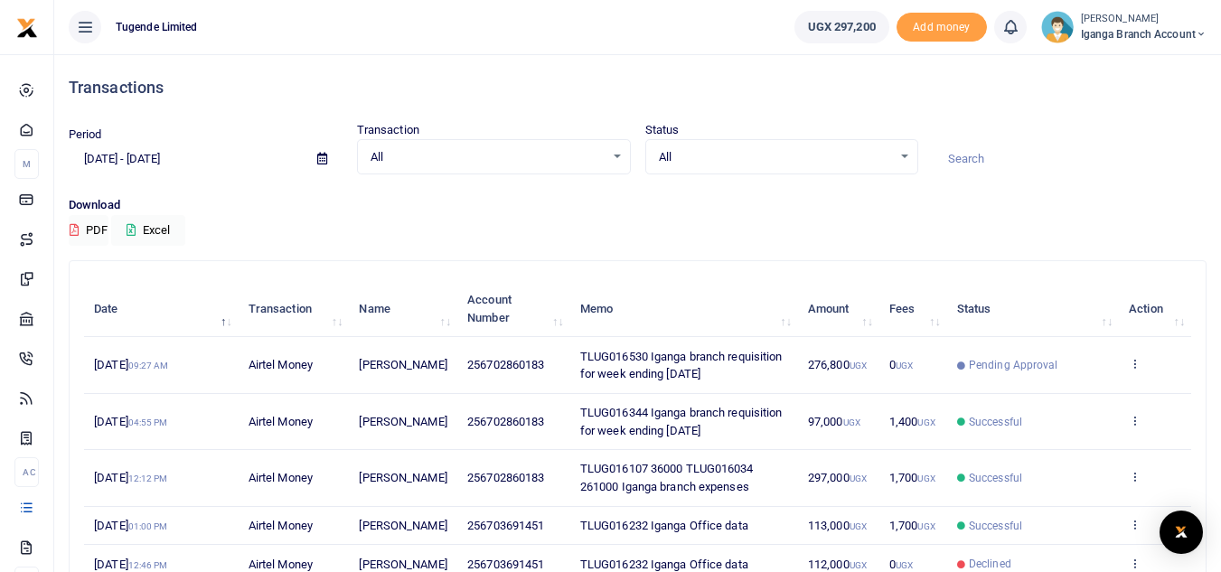
click at [1120, 33] on span "Iganga Branch Account" at bounding box center [1144, 34] width 126 height 16
click at [1114, 67] on link "Switch accounts" at bounding box center [1137, 65] width 143 height 25
